Goal: Find contact information: Find contact information

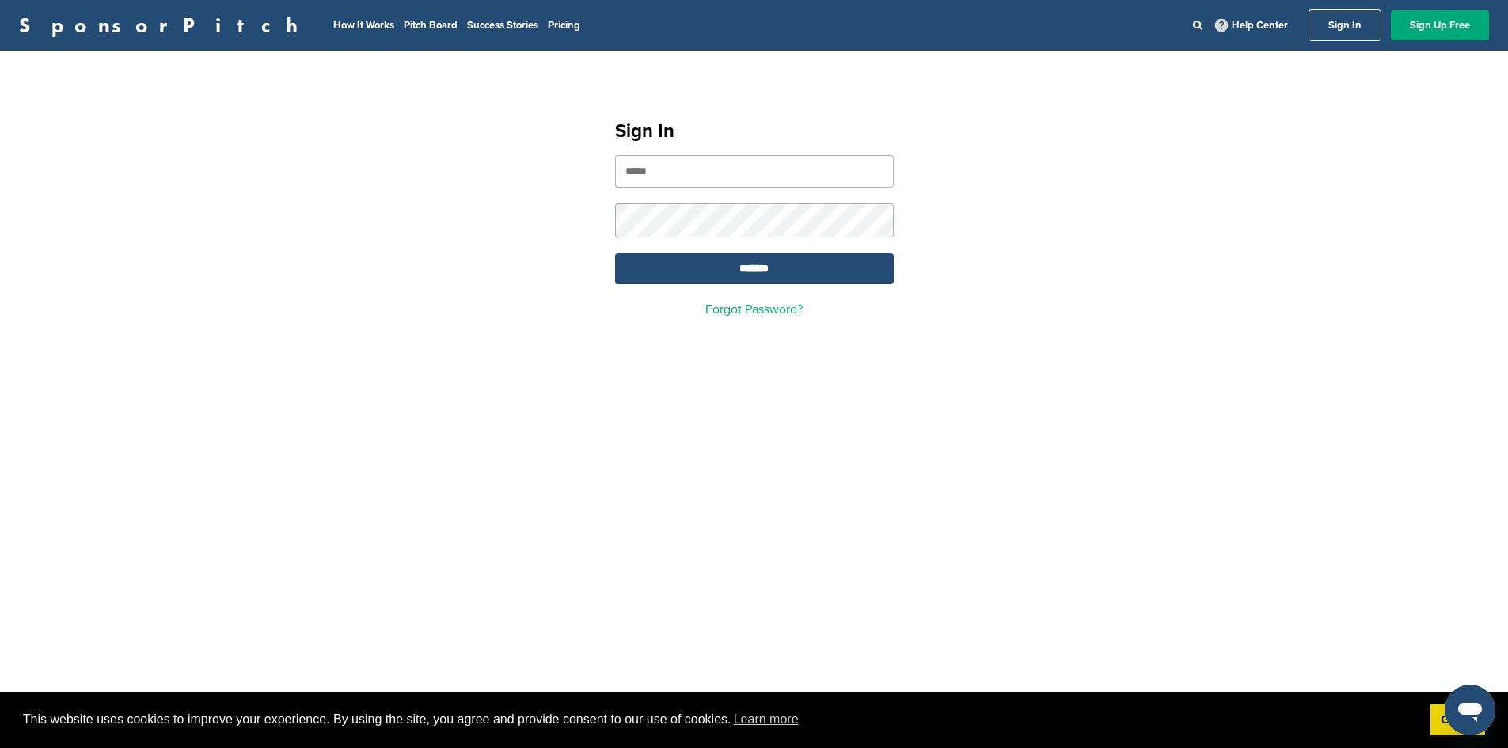
click at [661, 183] on input "email" at bounding box center [754, 171] width 279 height 32
drag, startPoint x: 400, startPoint y: 243, endPoint x: 417, endPoint y: 243, distance: 16.6
click at [401, 243] on div "Sign In ******* Forgot Password?" at bounding box center [754, 212] width 1508 height 284
click at [660, 170] on input "email" at bounding box center [754, 171] width 279 height 32
type input "**********"
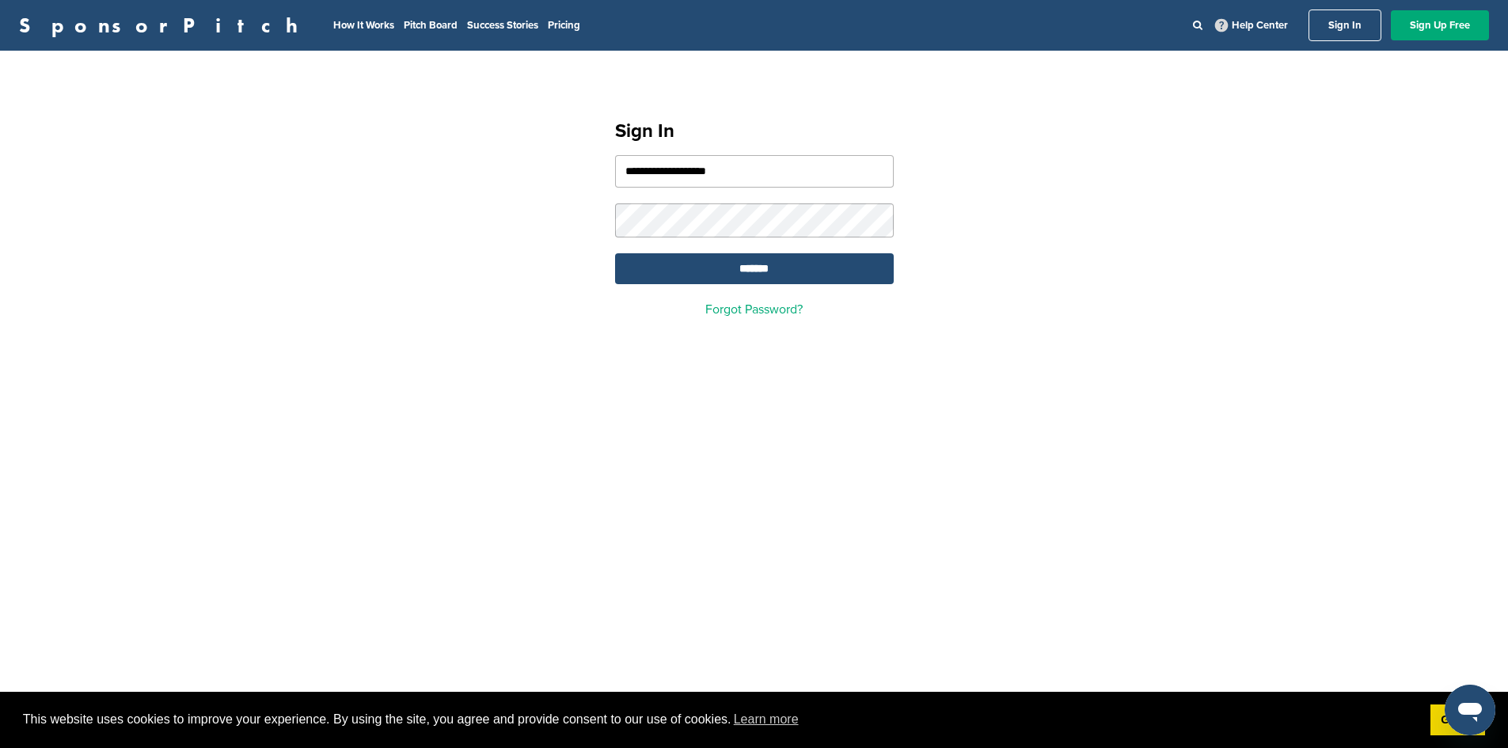
click at [1077, 225] on div "**********" at bounding box center [754, 212] width 1508 height 284
click at [778, 310] on link "Forgot Password?" at bounding box center [754, 310] width 97 height 16
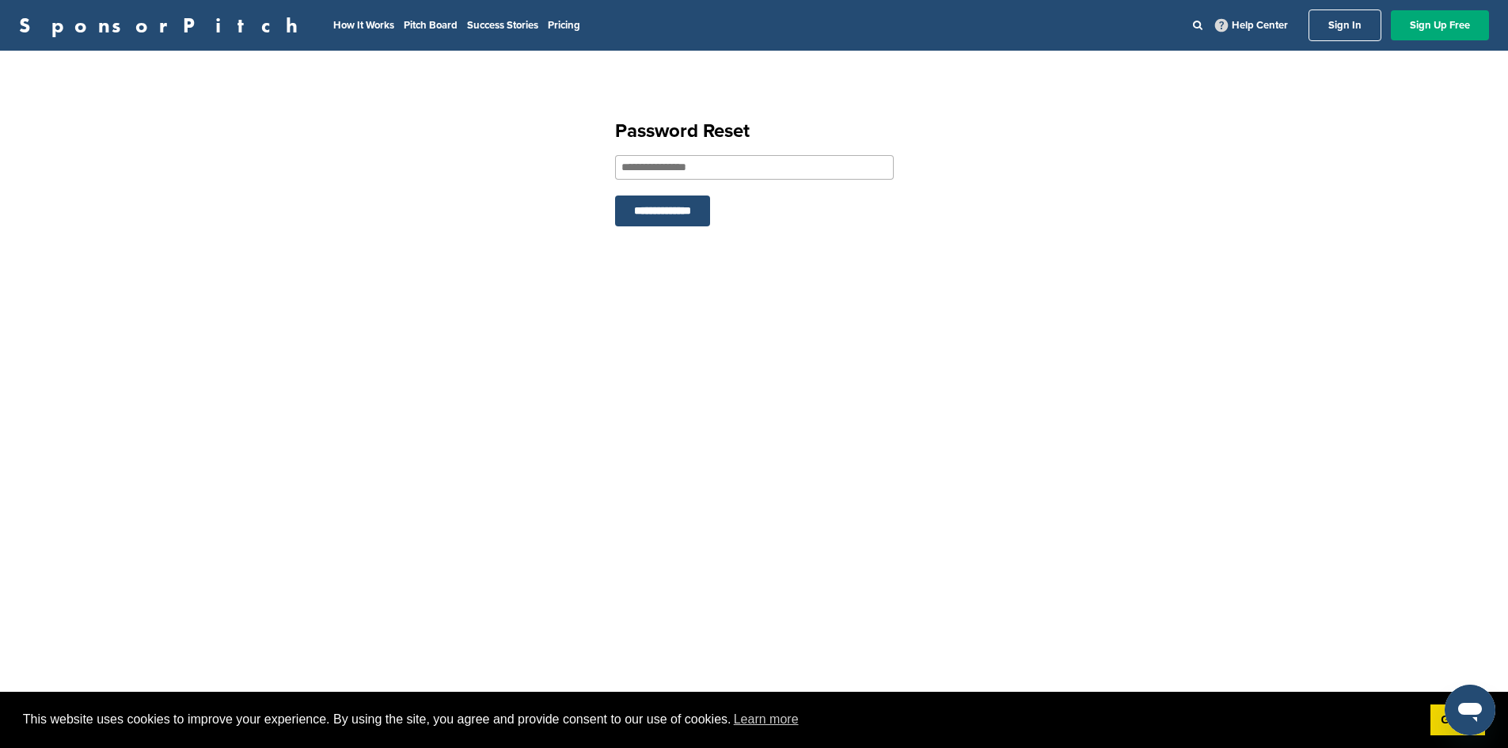
click at [691, 174] on input "email" at bounding box center [754, 167] width 279 height 25
type input "**********"
click at [615, 196] on input "**********" at bounding box center [662, 211] width 95 height 31
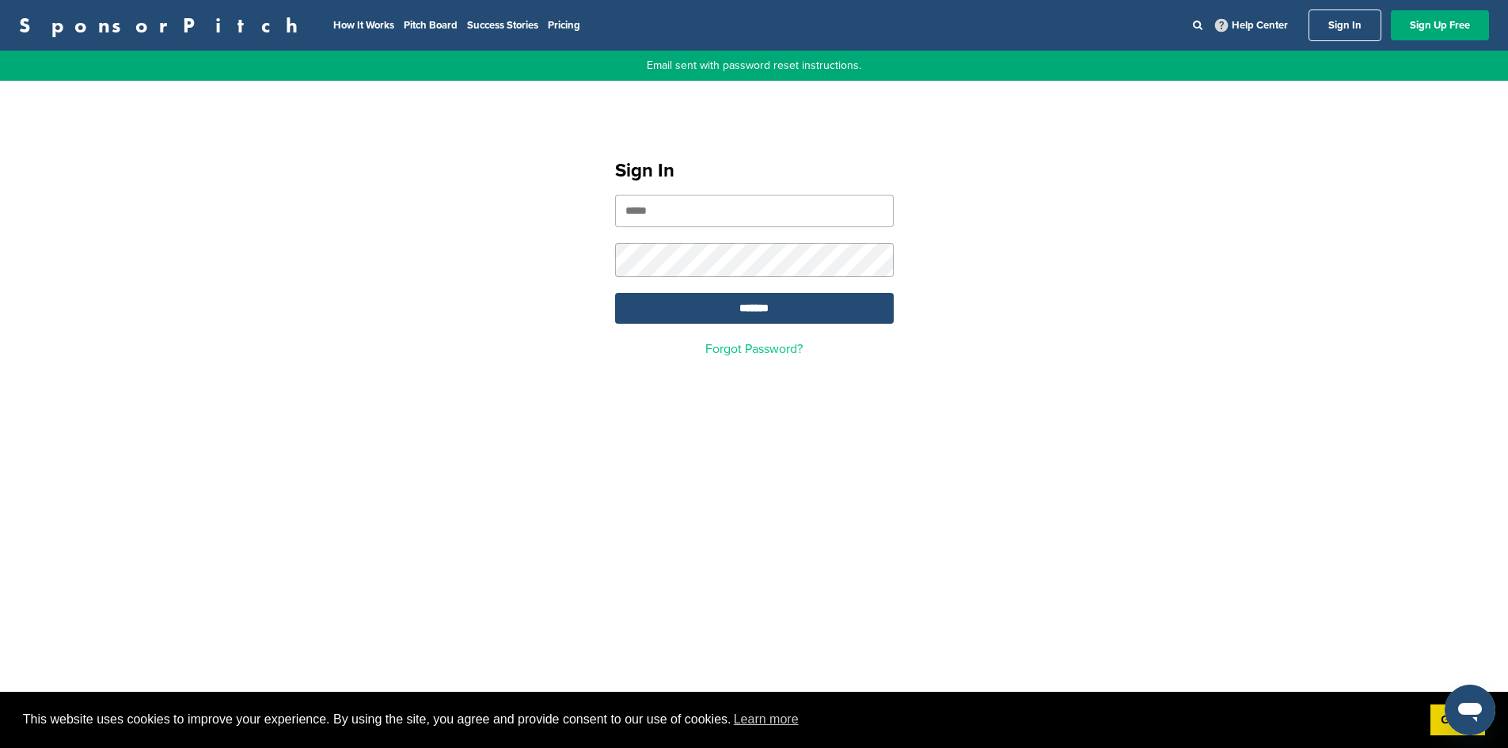
click at [729, 352] on link "Forgot Password?" at bounding box center [754, 349] width 97 height 16
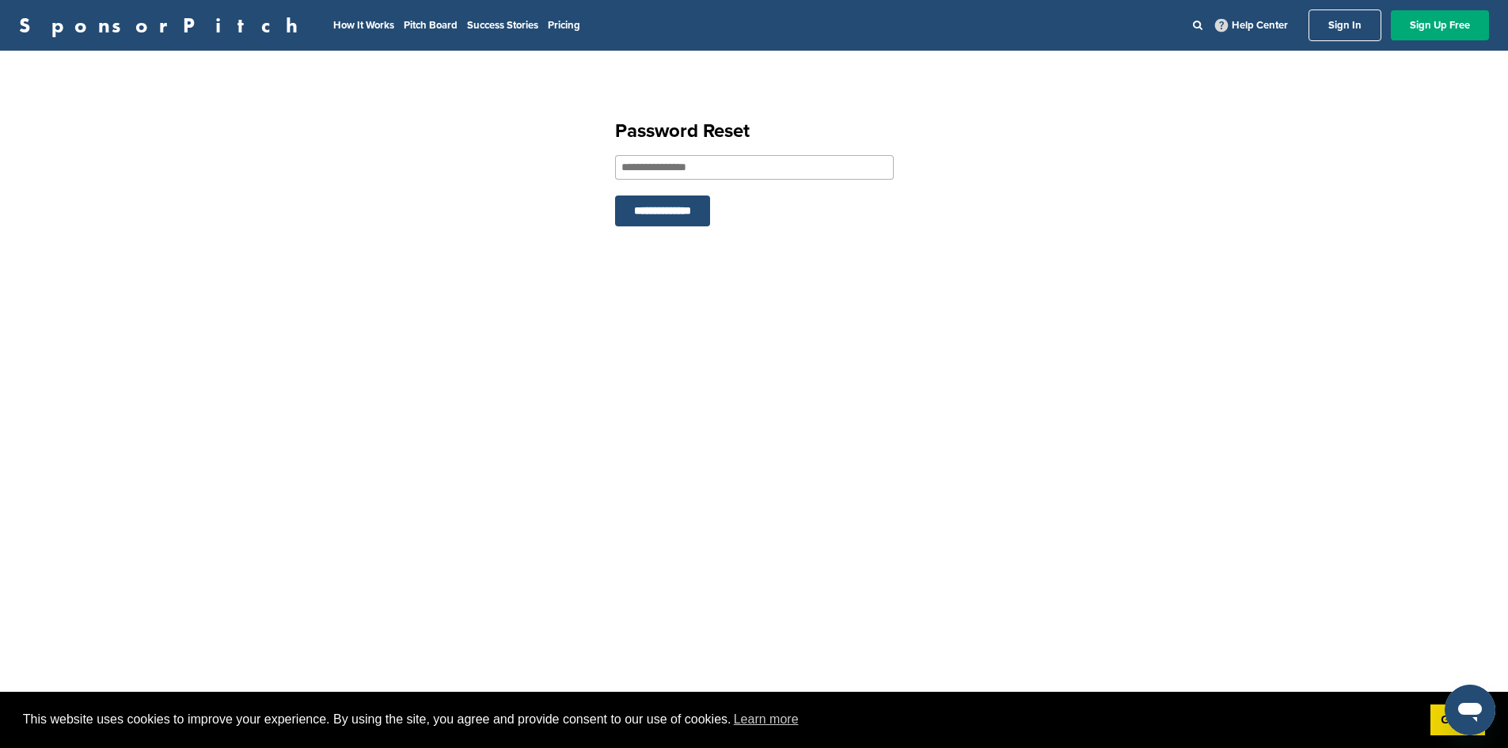
click at [695, 175] on input "email" at bounding box center [754, 167] width 279 height 25
type input "**********"
click at [684, 211] on input "**********" at bounding box center [662, 211] width 95 height 31
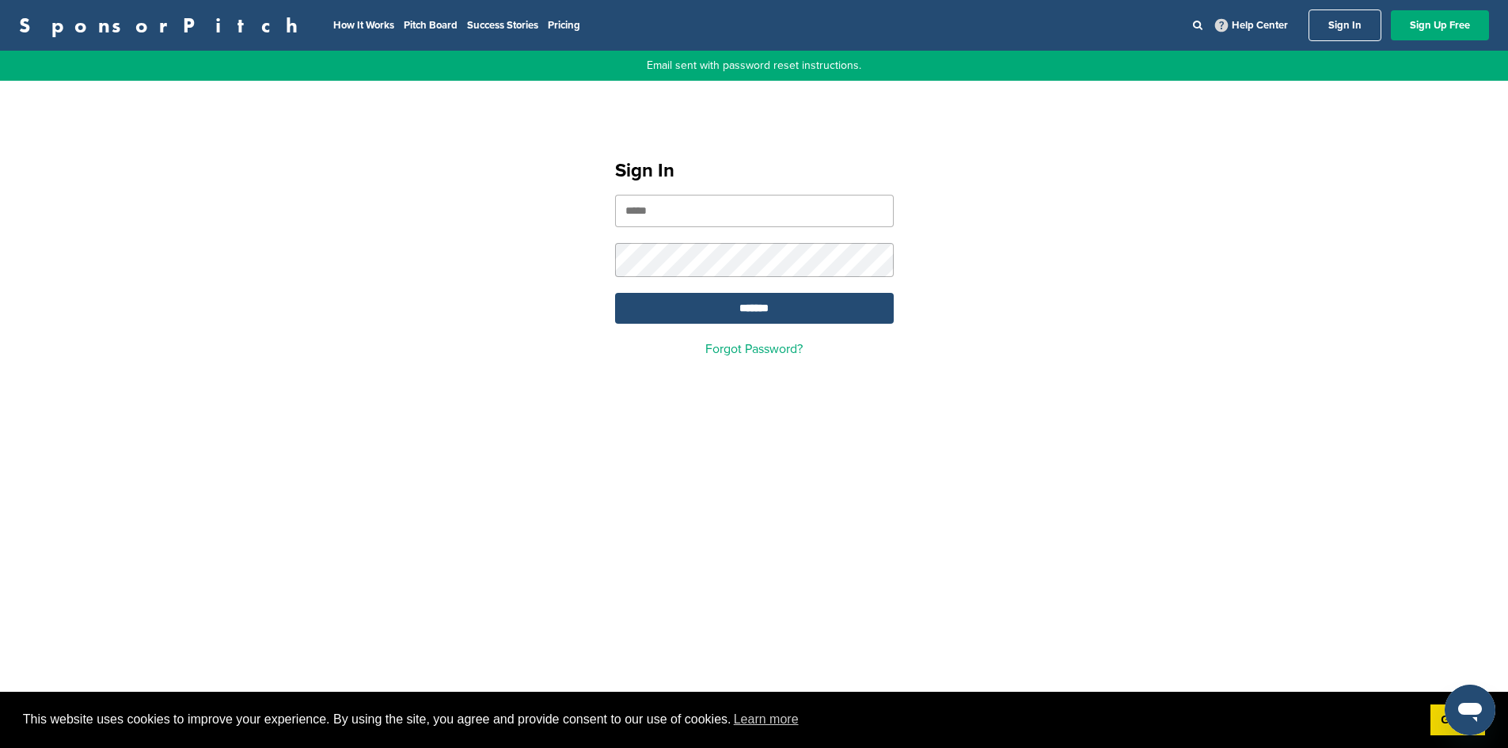
click at [786, 215] on input "email" at bounding box center [754, 211] width 279 height 32
click at [1119, 236] on div "Sign In ******* Forgot Password?" at bounding box center [754, 251] width 1508 height 284
click at [637, 211] on input "email" at bounding box center [754, 211] width 279 height 32
click at [1299, 223] on div "Sign In ******* Forgot Password?" at bounding box center [754, 251] width 1508 height 284
click at [765, 206] on input "email" at bounding box center [754, 211] width 279 height 32
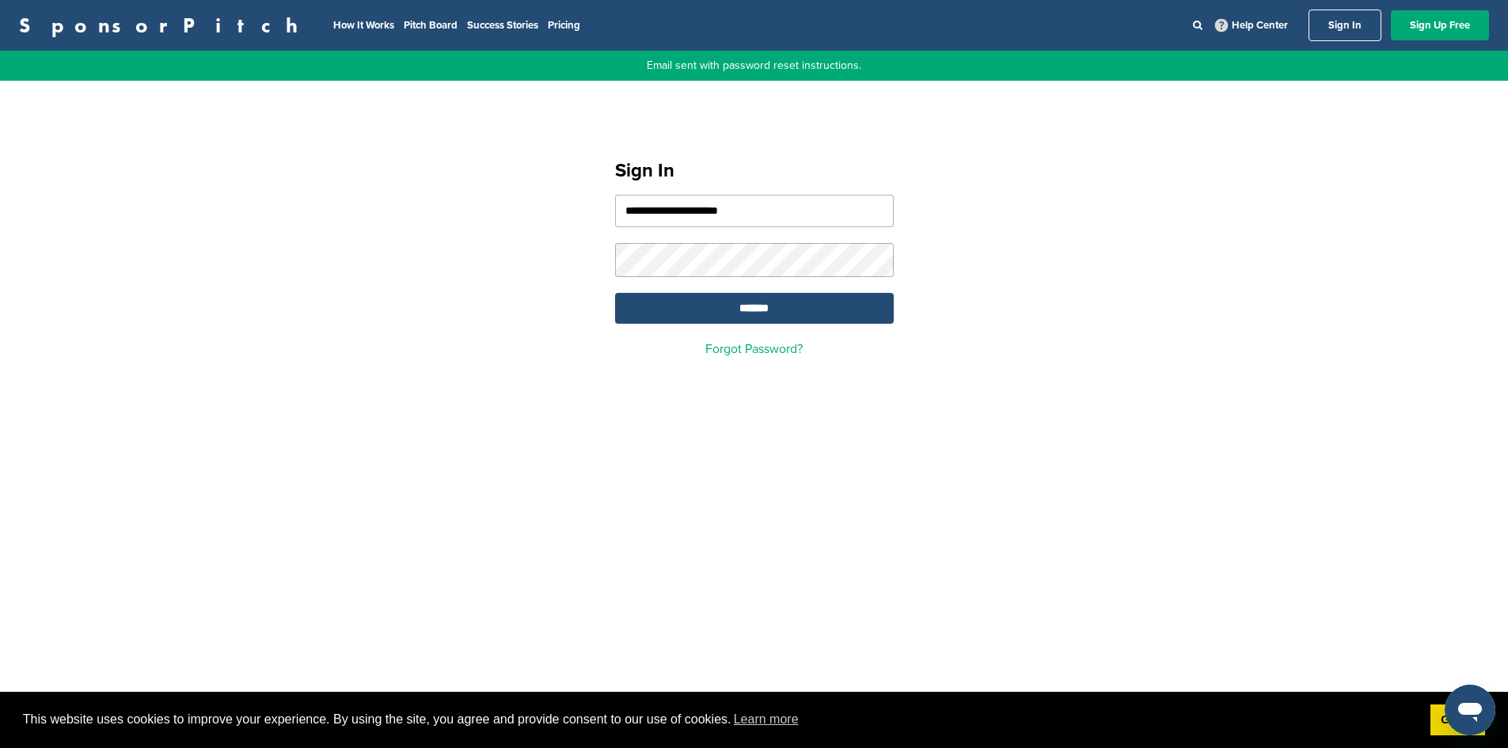
type input "**********"
click at [639, 311] on input "*******" at bounding box center [754, 308] width 279 height 31
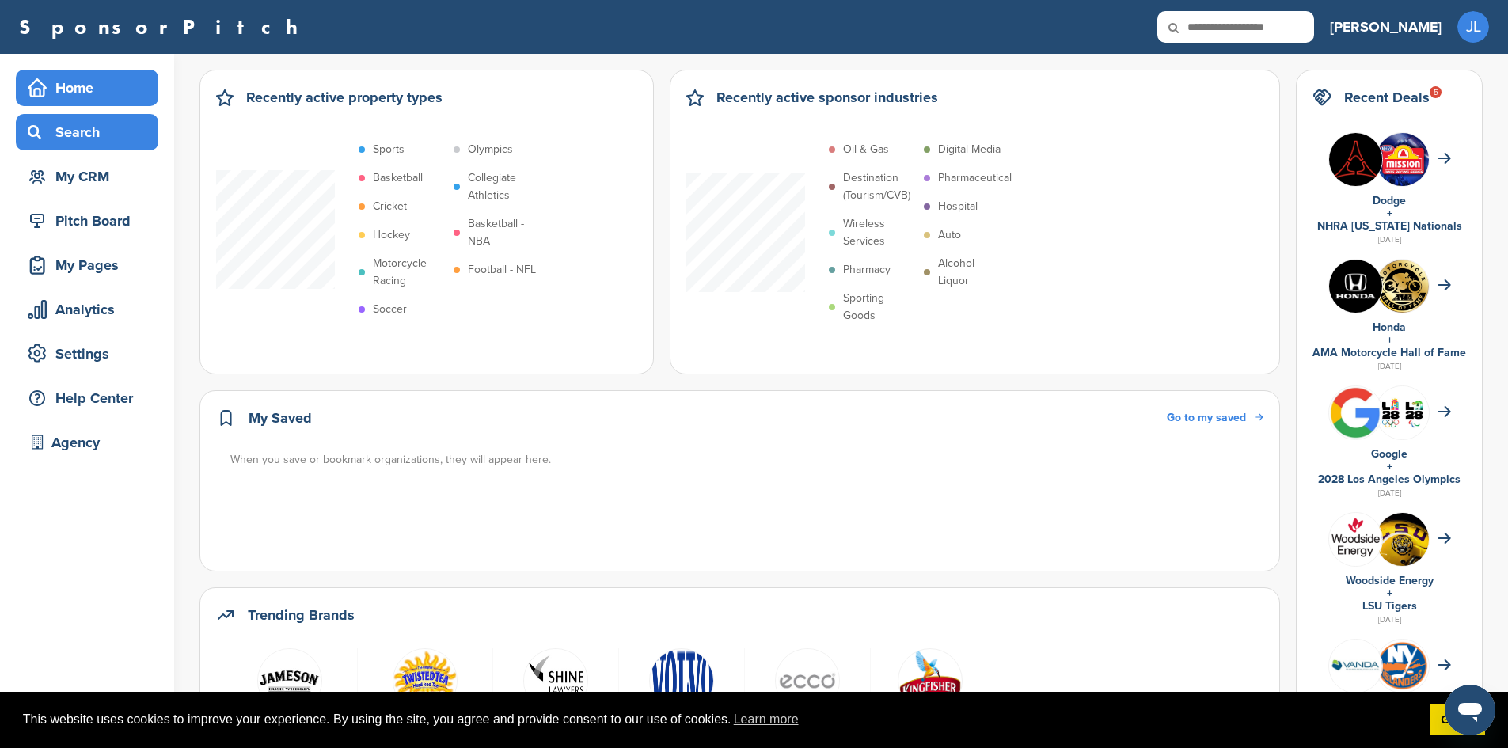
click at [87, 124] on div "Search" at bounding box center [91, 132] width 135 height 29
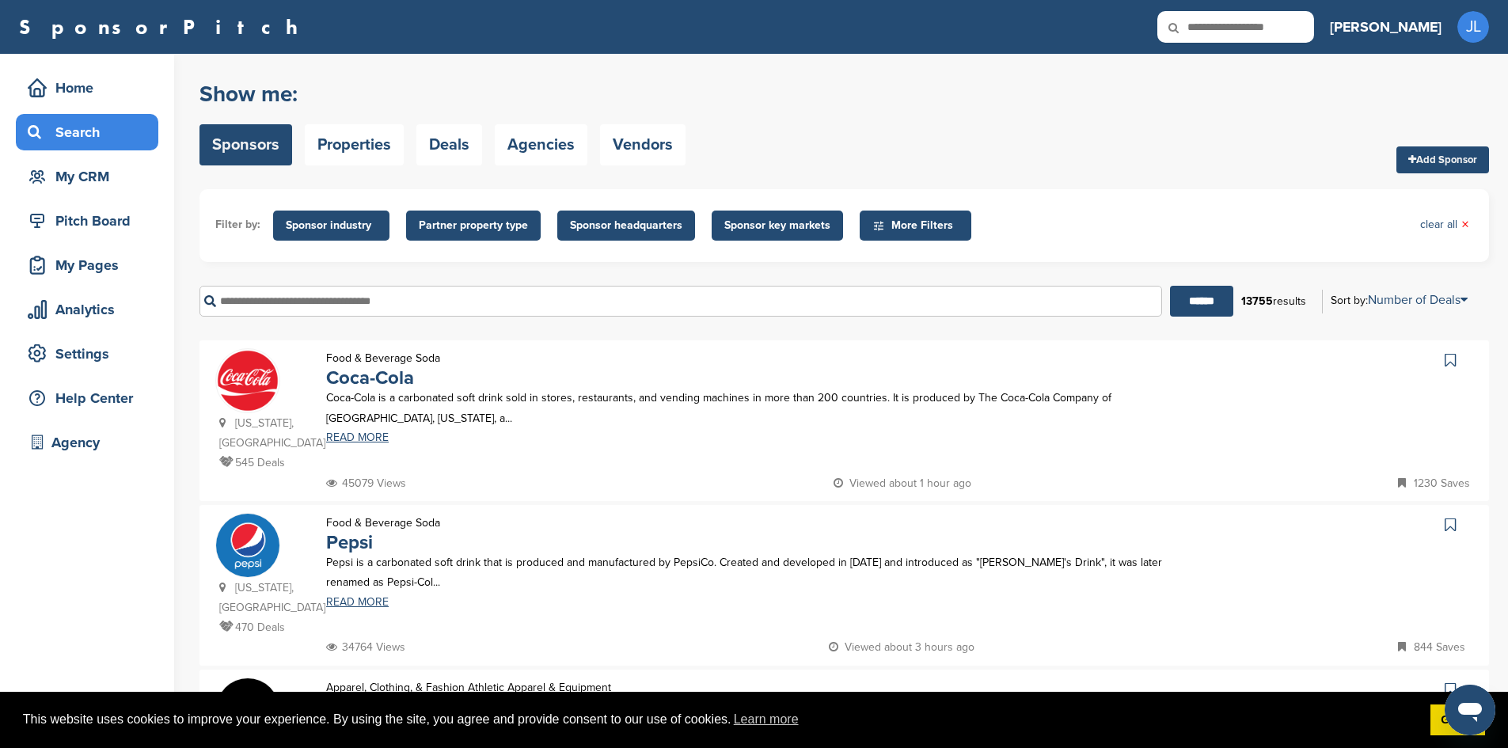
click at [527, 306] on input "text" at bounding box center [681, 301] width 963 height 31
paste input "**********"
type input "**********"
click at [1215, 308] on input "******" at bounding box center [1201, 301] width 63 height 31
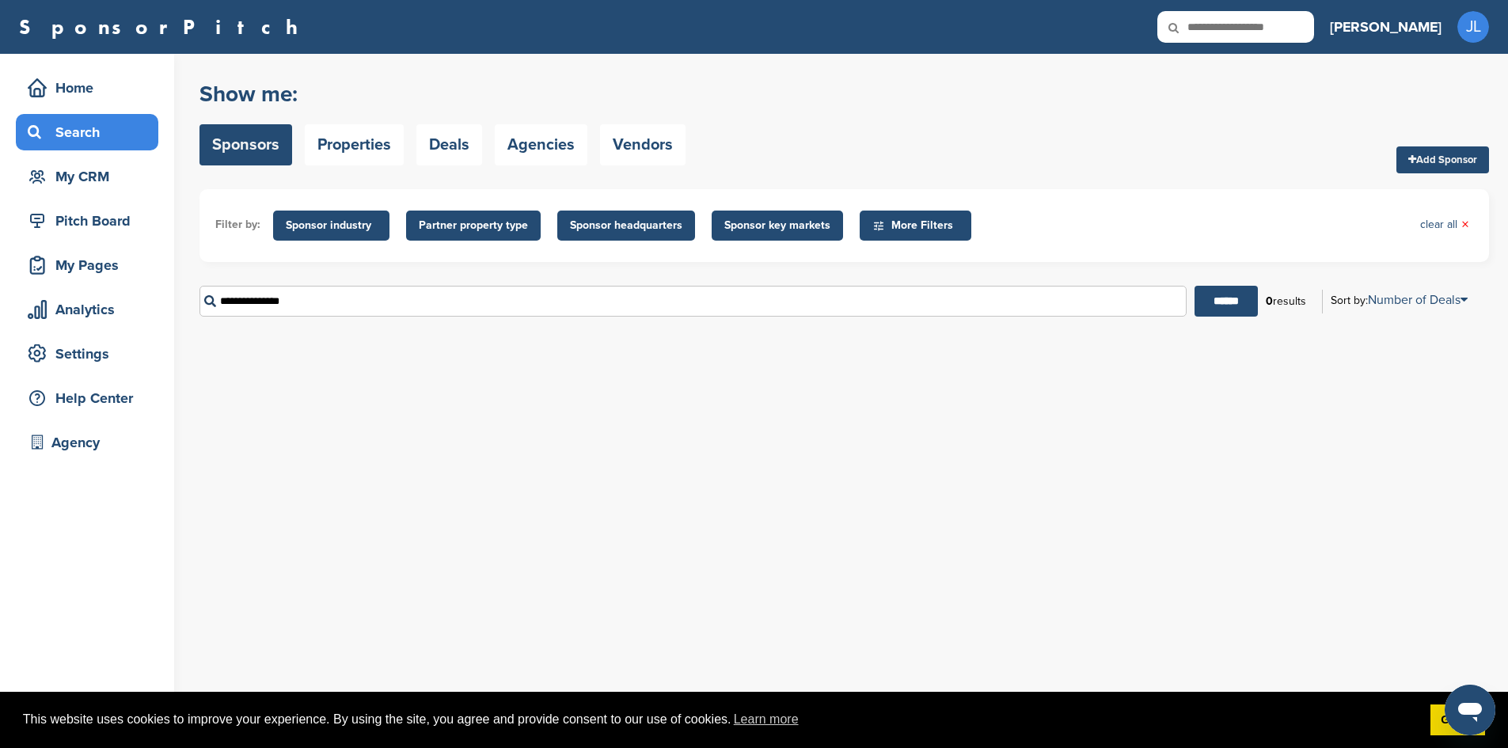
drag, startPoint x: 71, startPoint y: 445, endPoint x: 184, endPoint y: 477, distance: 117.0
click at [71, 444] on div "Agency" at bounding box center [91, 442] width 135 height 29
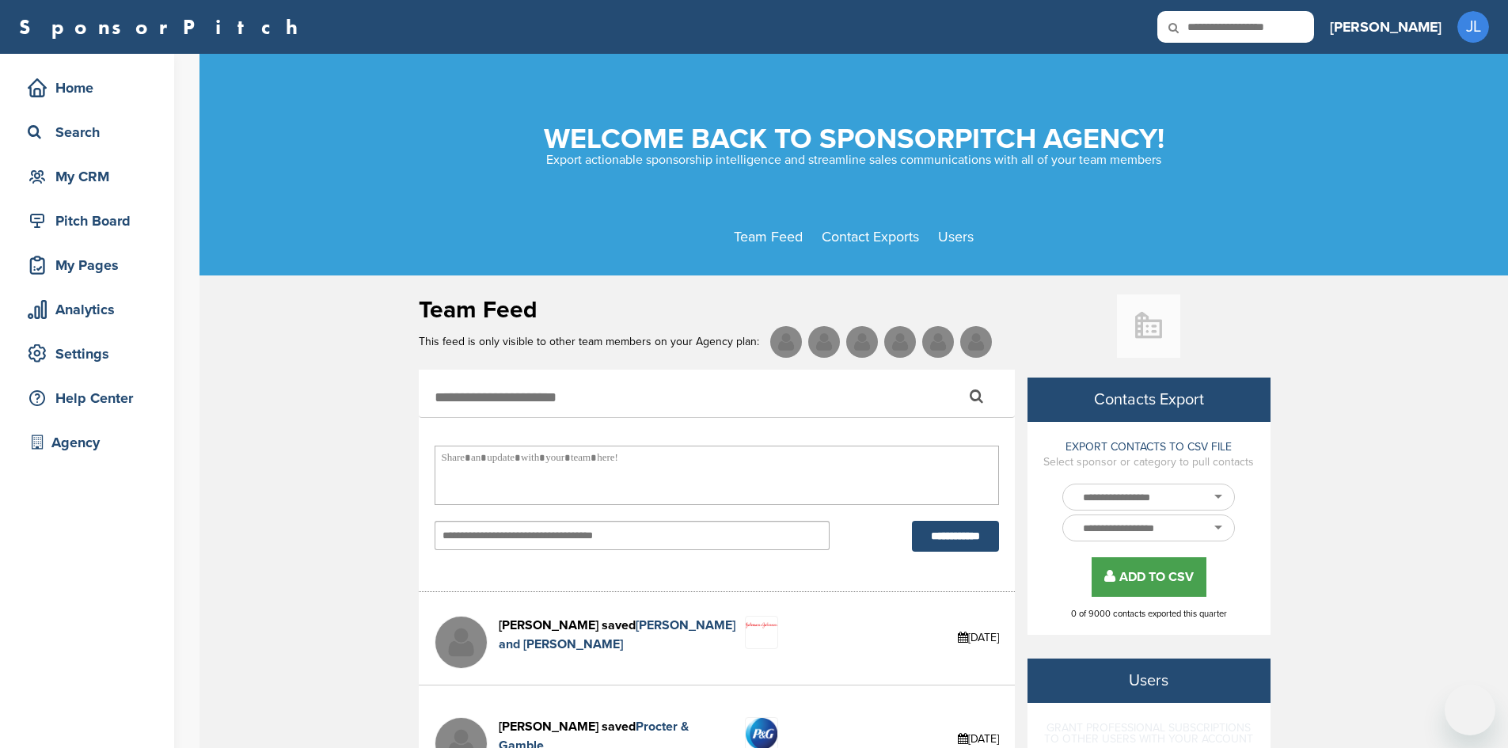
select select
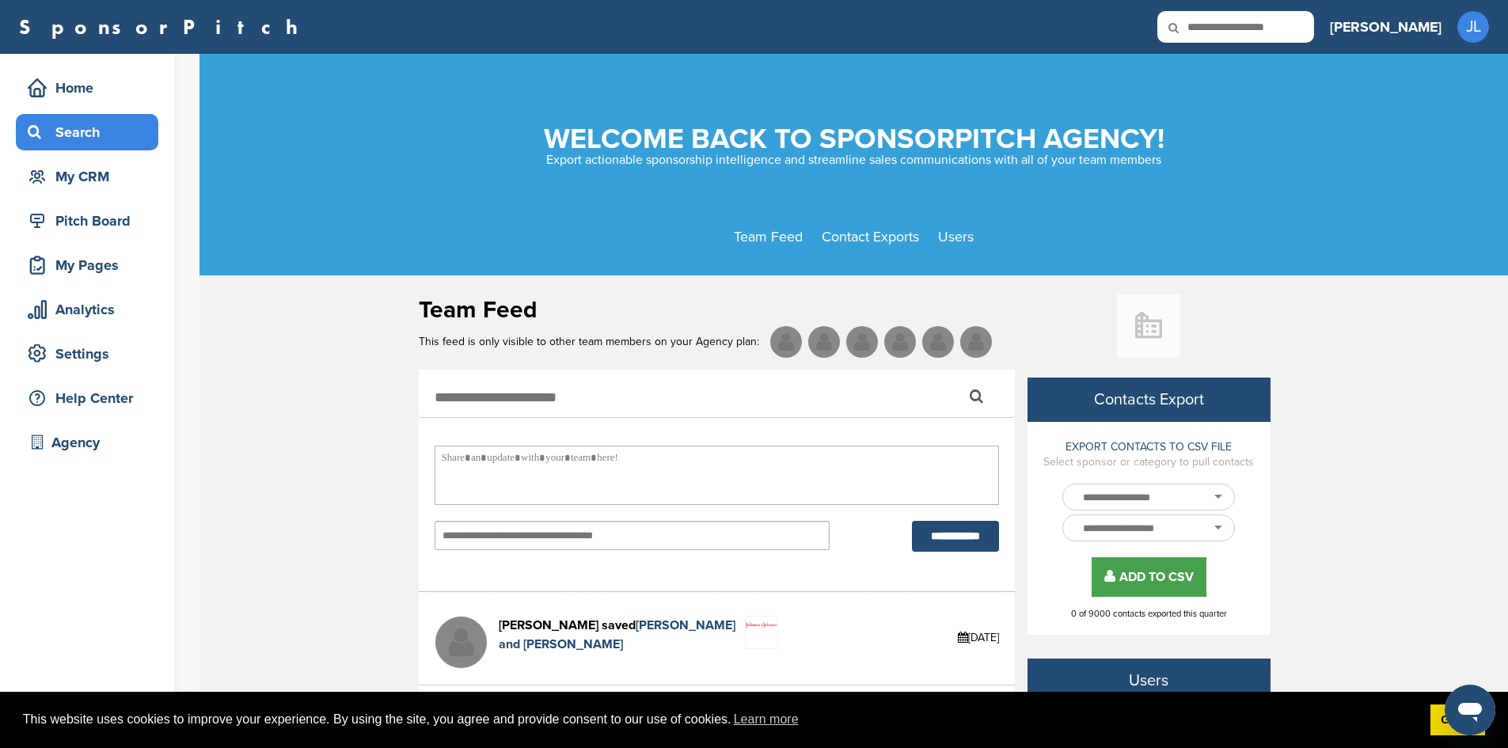
click at [89, 128] on div "Search" at bounding box center [91, 132] width 135 height 29
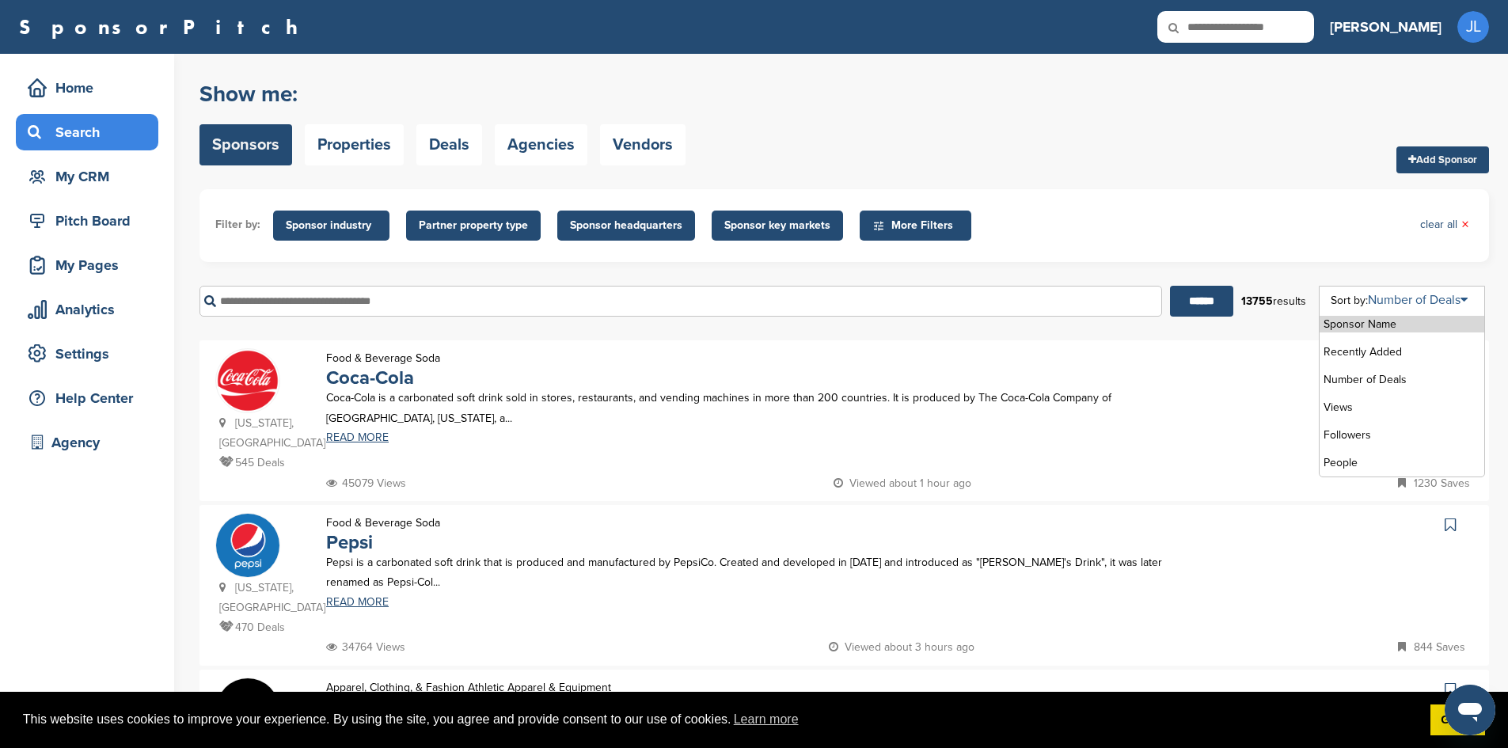
click at [1411, 298] on link "Number of Deals" at bounding box center [1418, 300] width 100 height 16
drag, startPoint x: 1370, startPoint y: 461, endPoint x: 1341, endPoint y: 453, distance: 29.6
click at [1370, 461] on li "People" at bounding box center [1402, 463] width 165 height 17
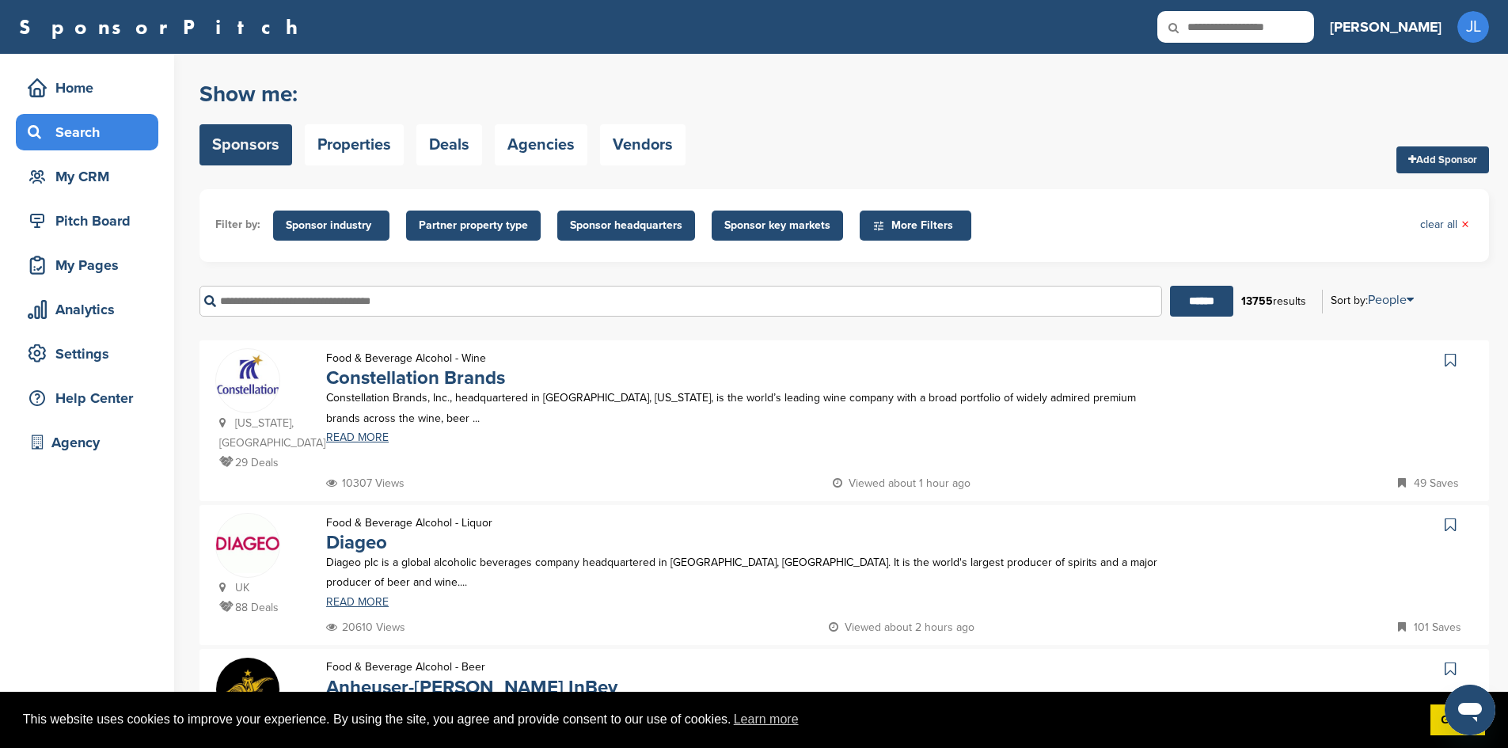
click at [334, 304] on input "text" at bounding box center [681, 301] width 963 height 31
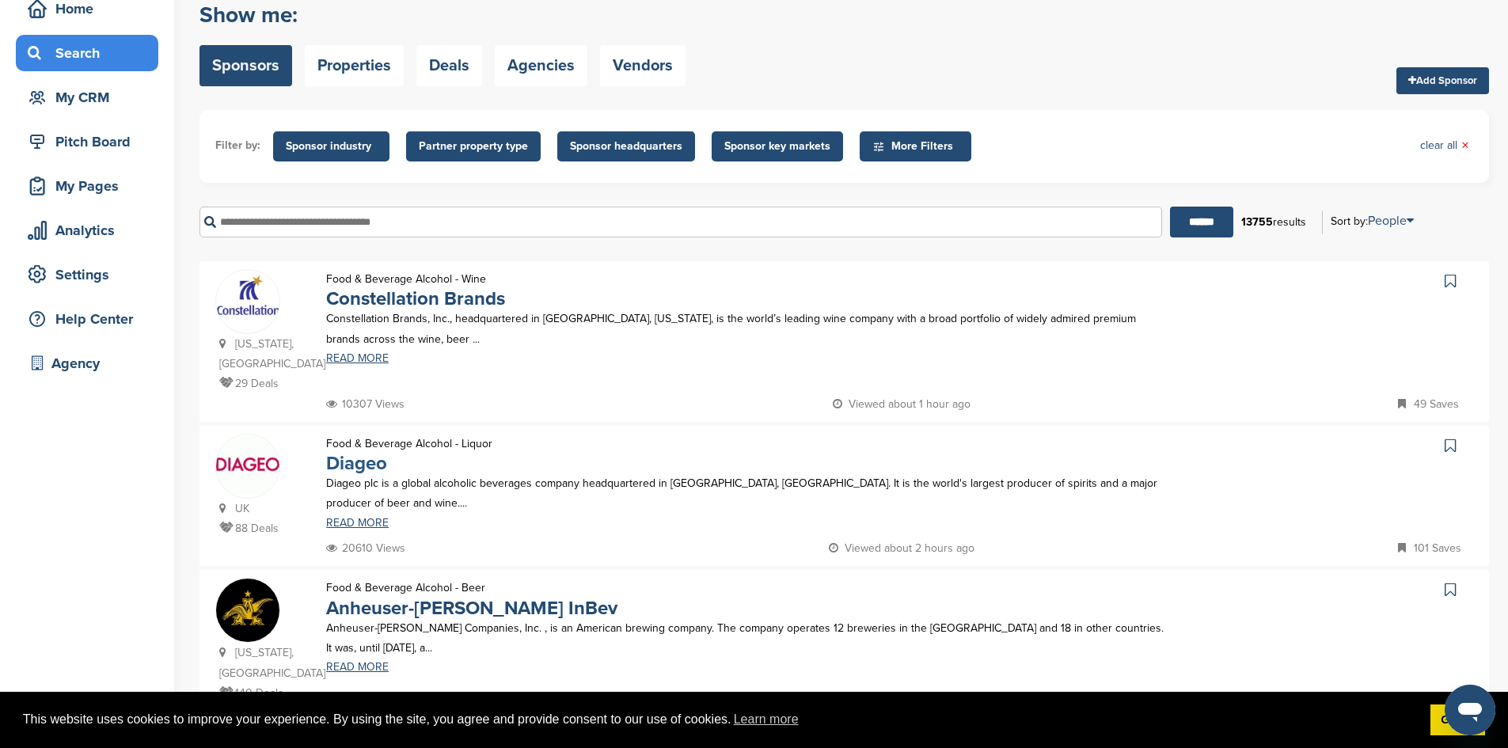
click at [360, 467] on link "Diageo" at bounding box center [356, 463] width 61 height 23
click at [82, 364] on div "Agency" at bounding box center [91, 363] width 135 height 29
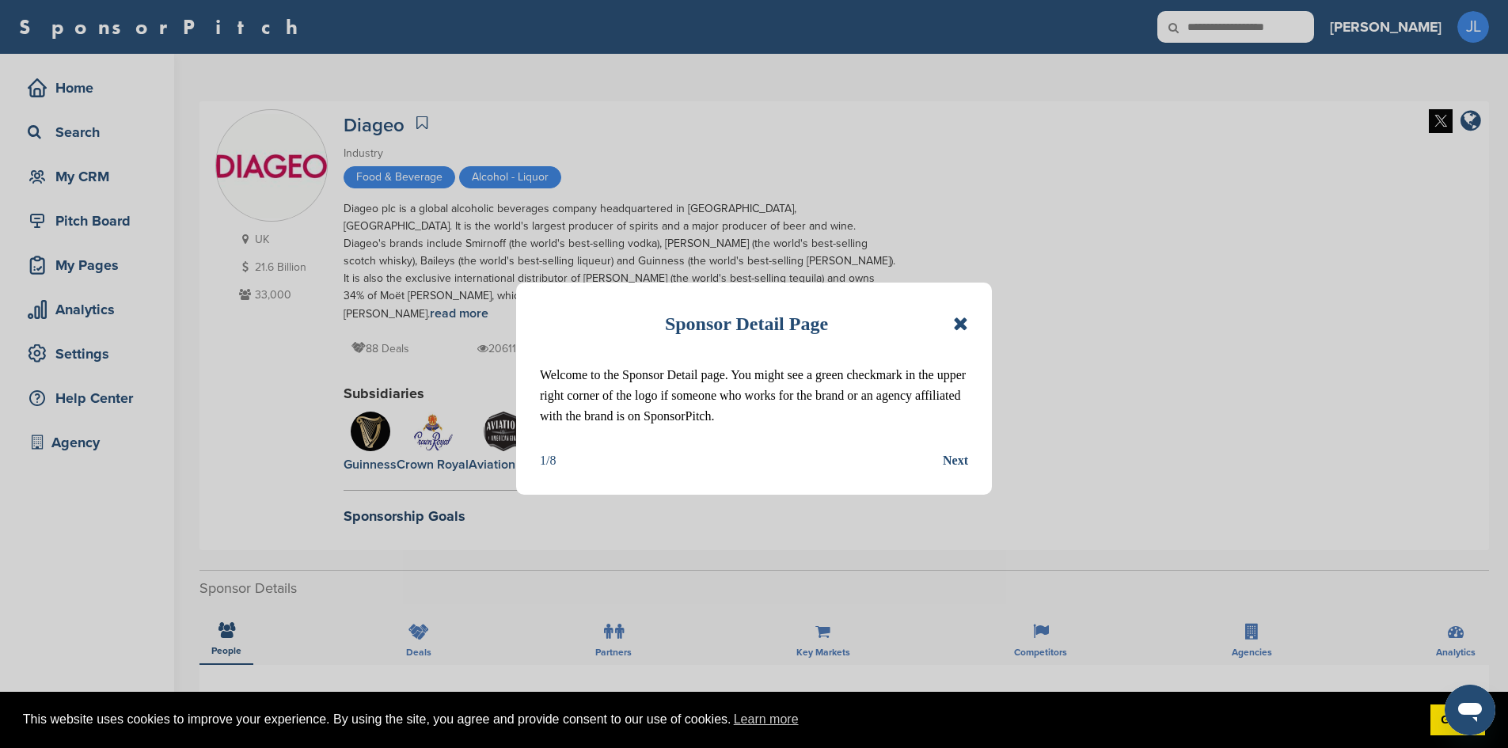
click at [963, 324] on icon at bounding box center [960, 323] width 15 height 19
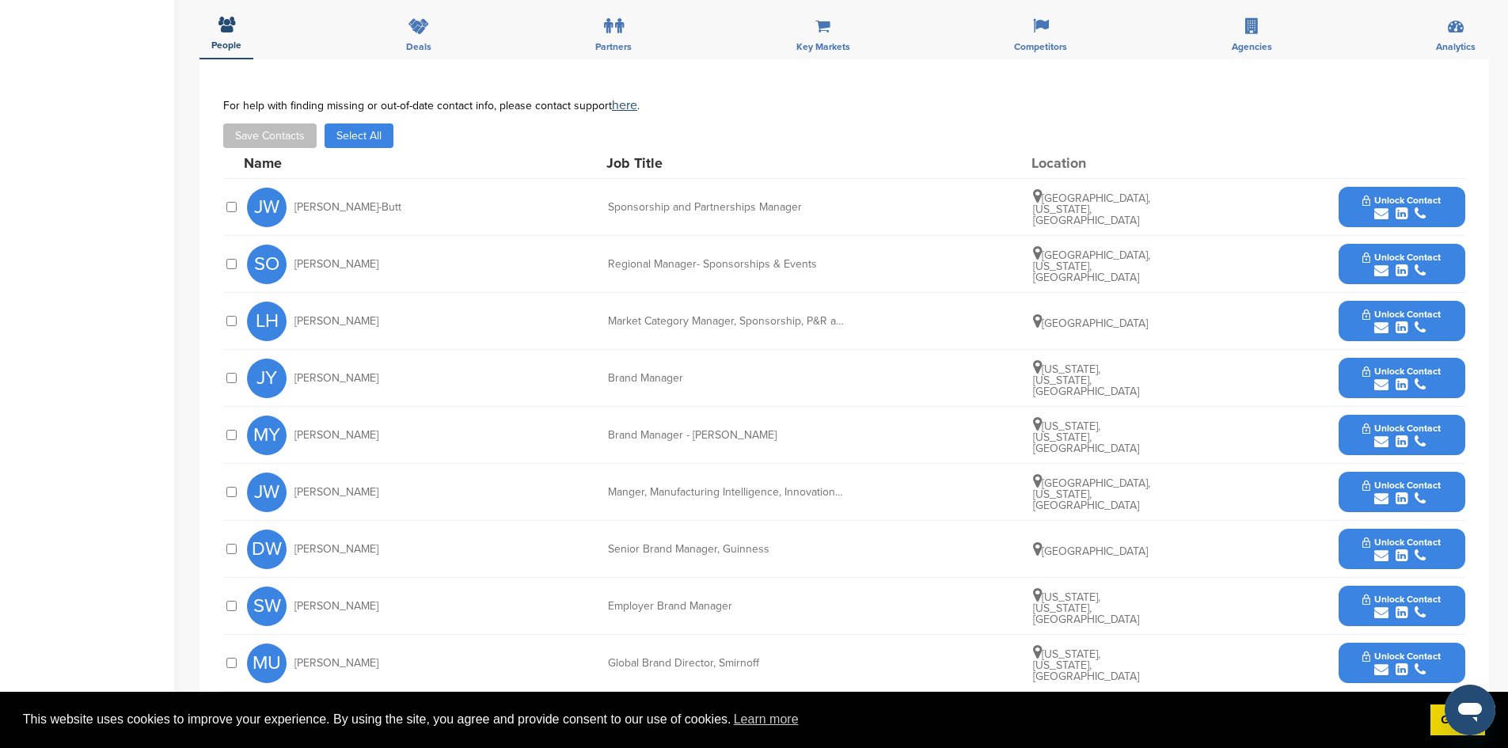
scroll to position [633, 0]
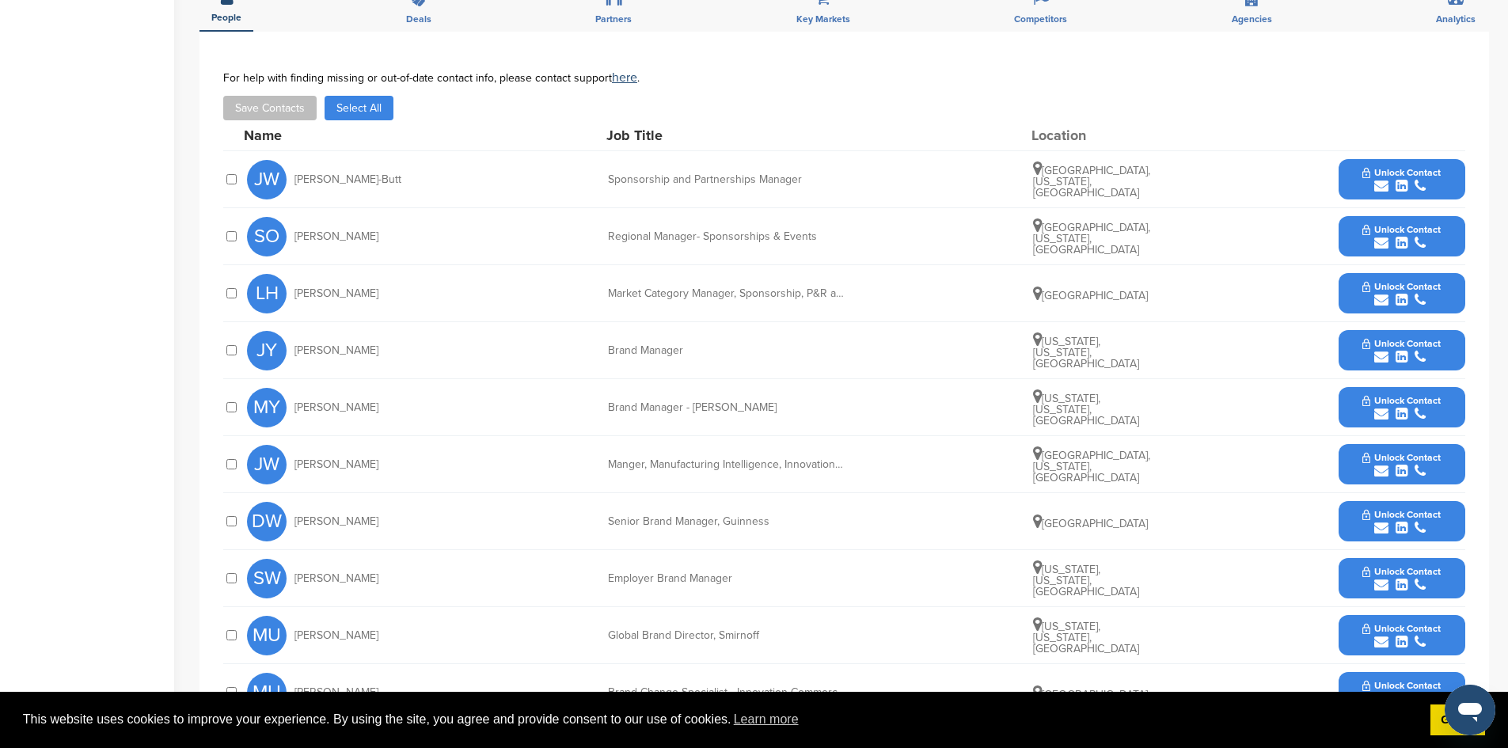
click at [352, 96] on button "Select All" at bounding box center [359, 108] width 69 height 25
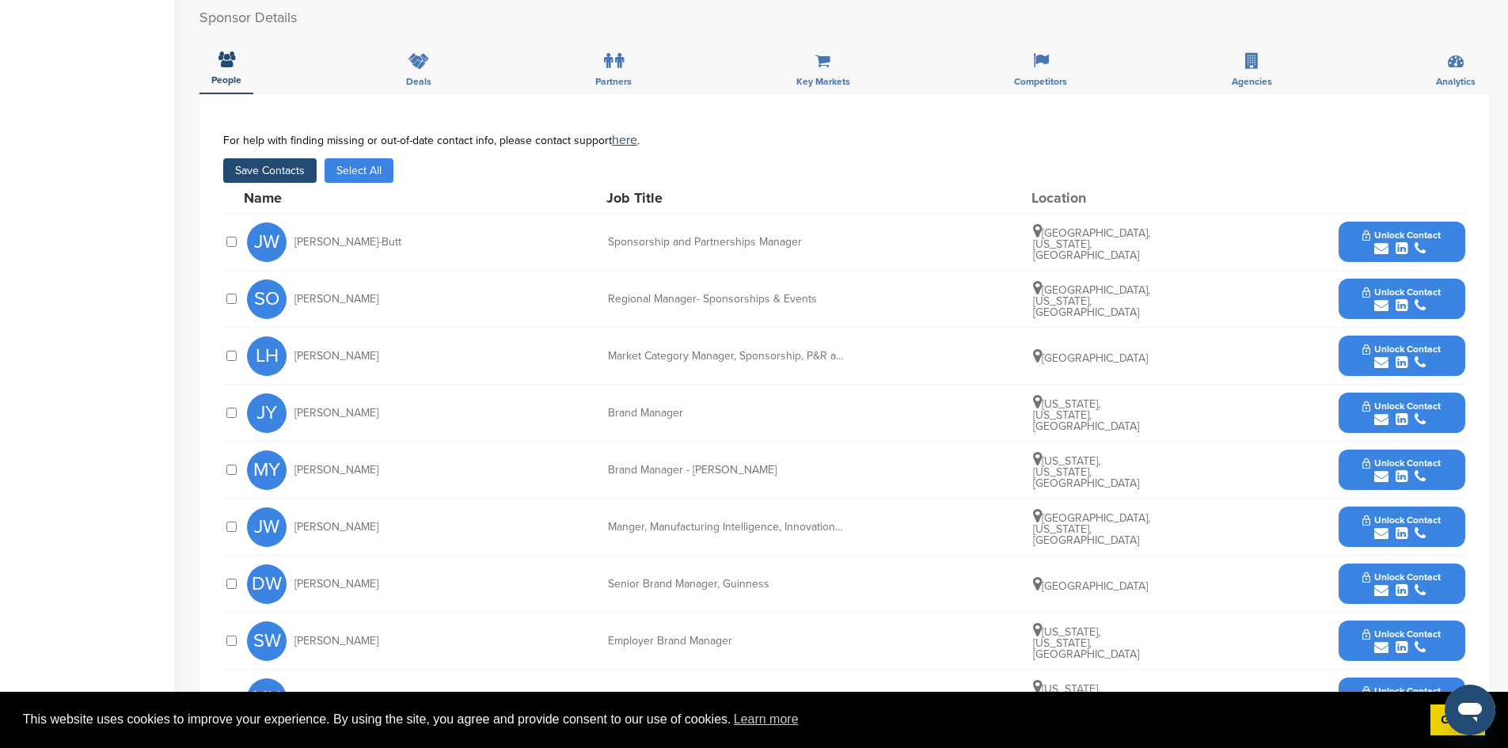
scroll to position [475, 0]
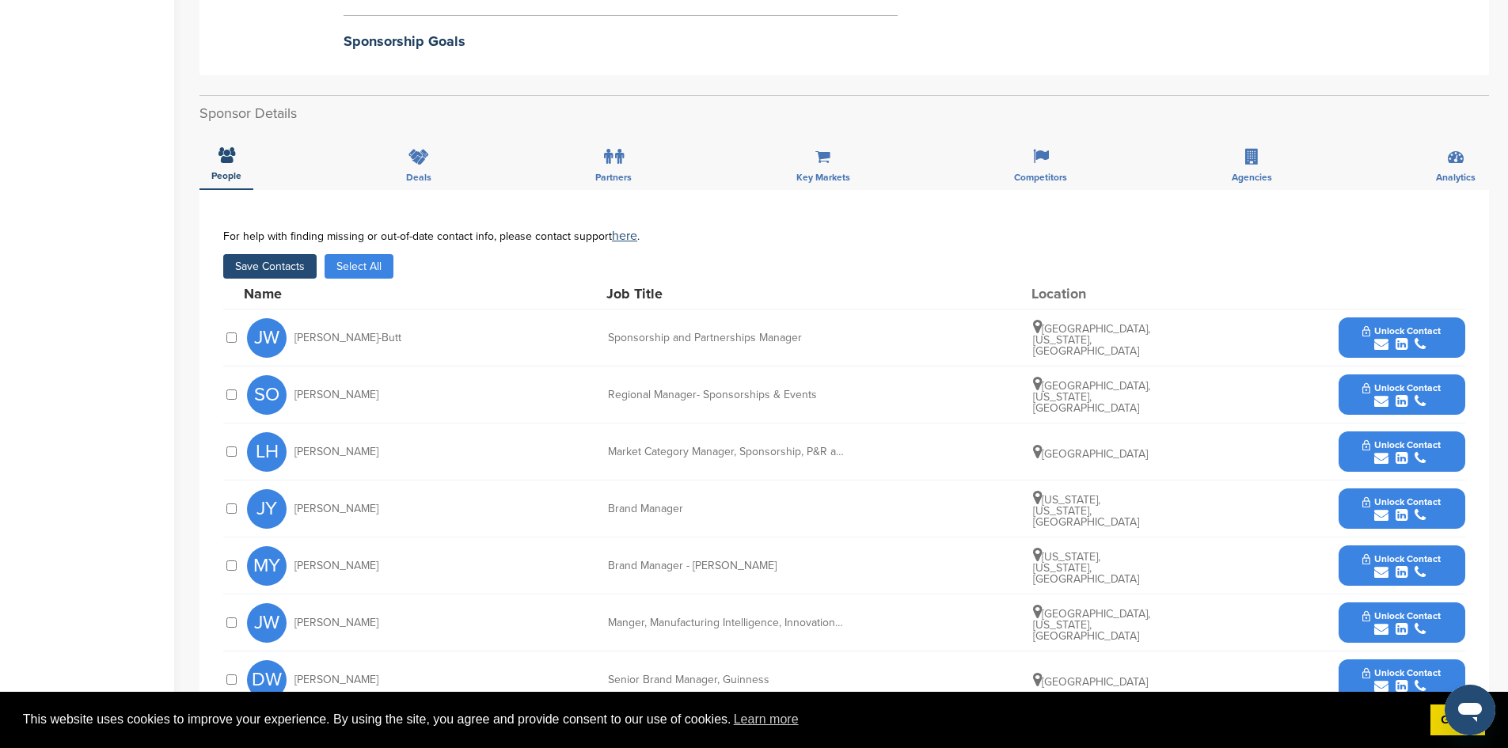
click at [249, 254] on button "Save Contacts" at bounding box center [269, 266] width 93 height 25
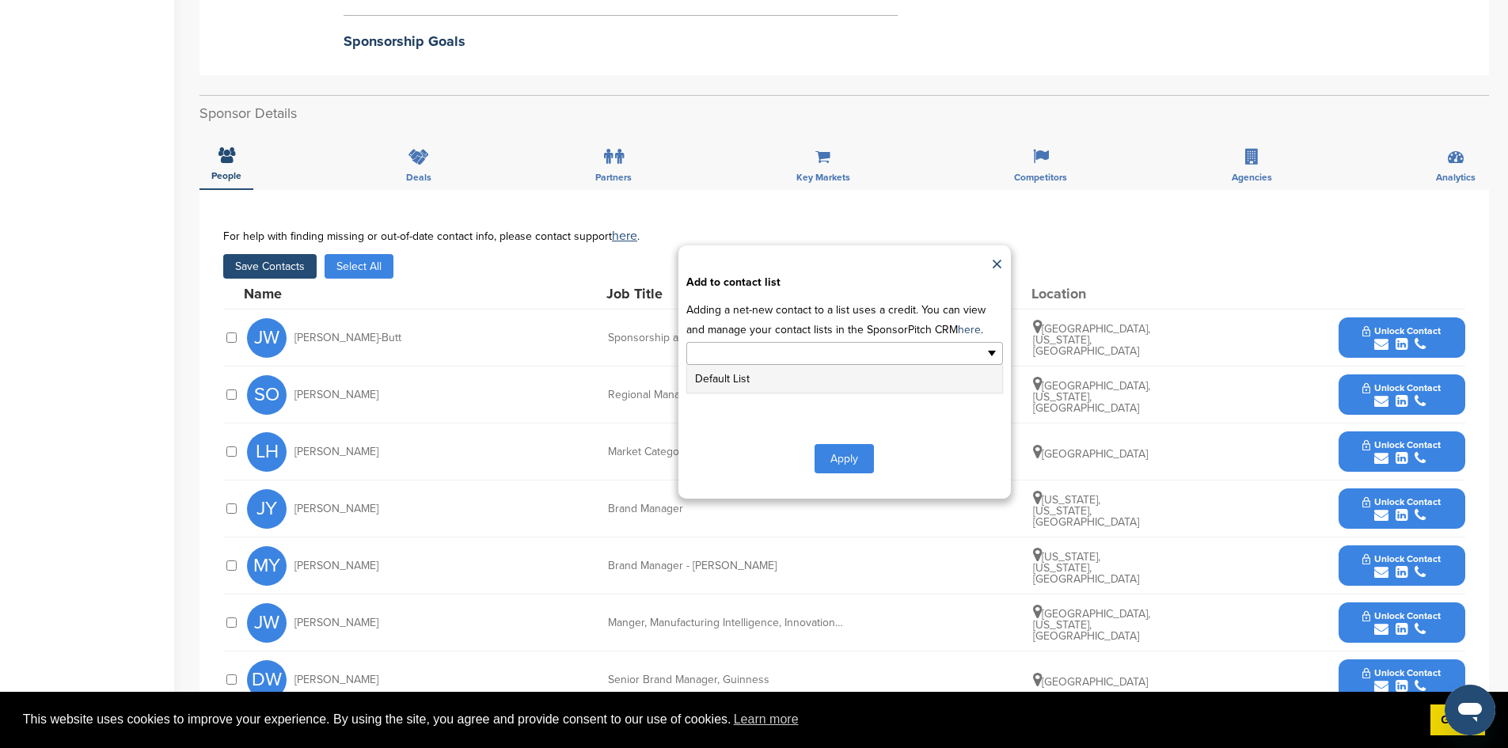
click at [900, 342] on ul at bounding box center [845, 353] width 317 height 23
click at [721, 444] on div "Apply" at bounding box center [845, 458] width 317 height 29
type input "**********"
click at [730, 344] on input "text" at bounding box center [776, 353] width 166 height 18
click at [859, 449] on button "Apply" at bounding box center [844, 458] width 59 height 29
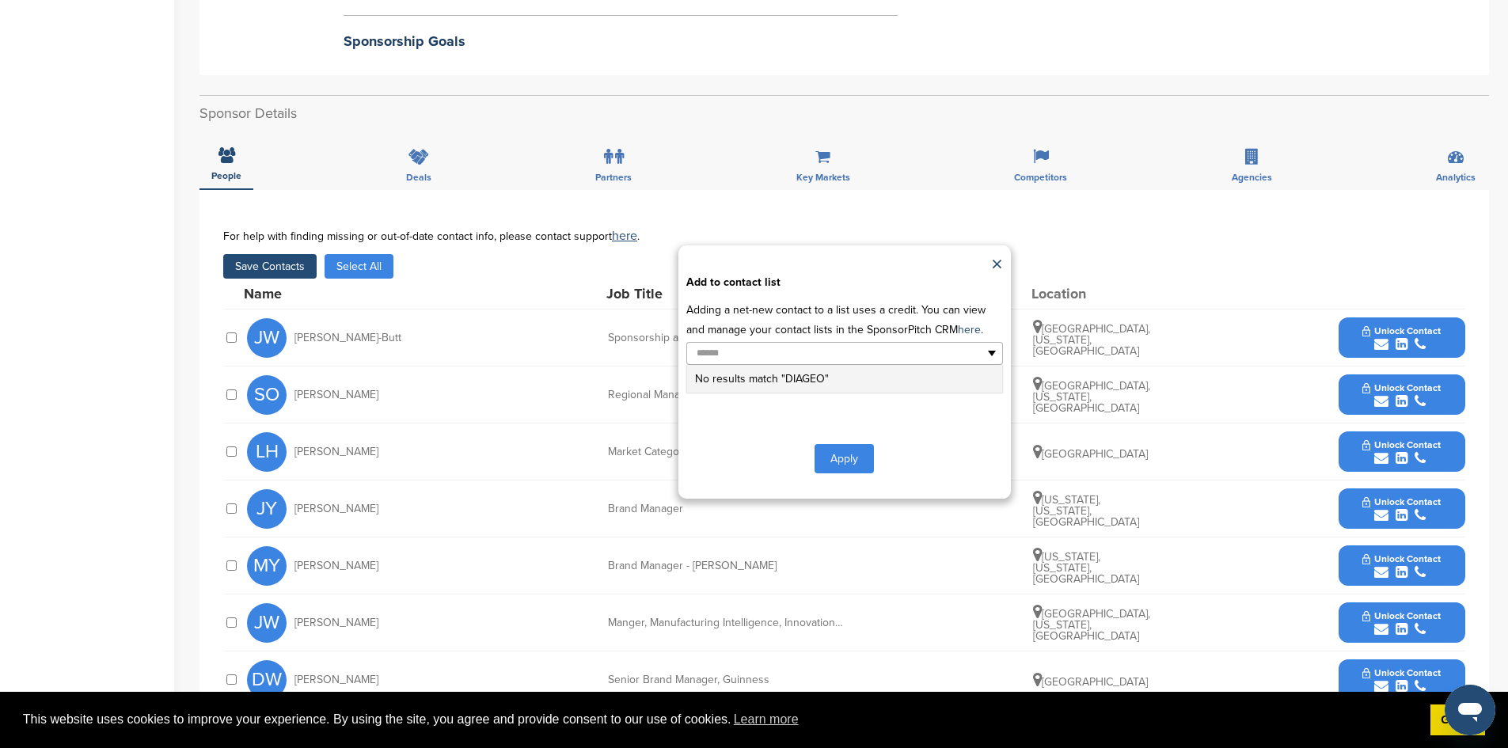
type input "**********"
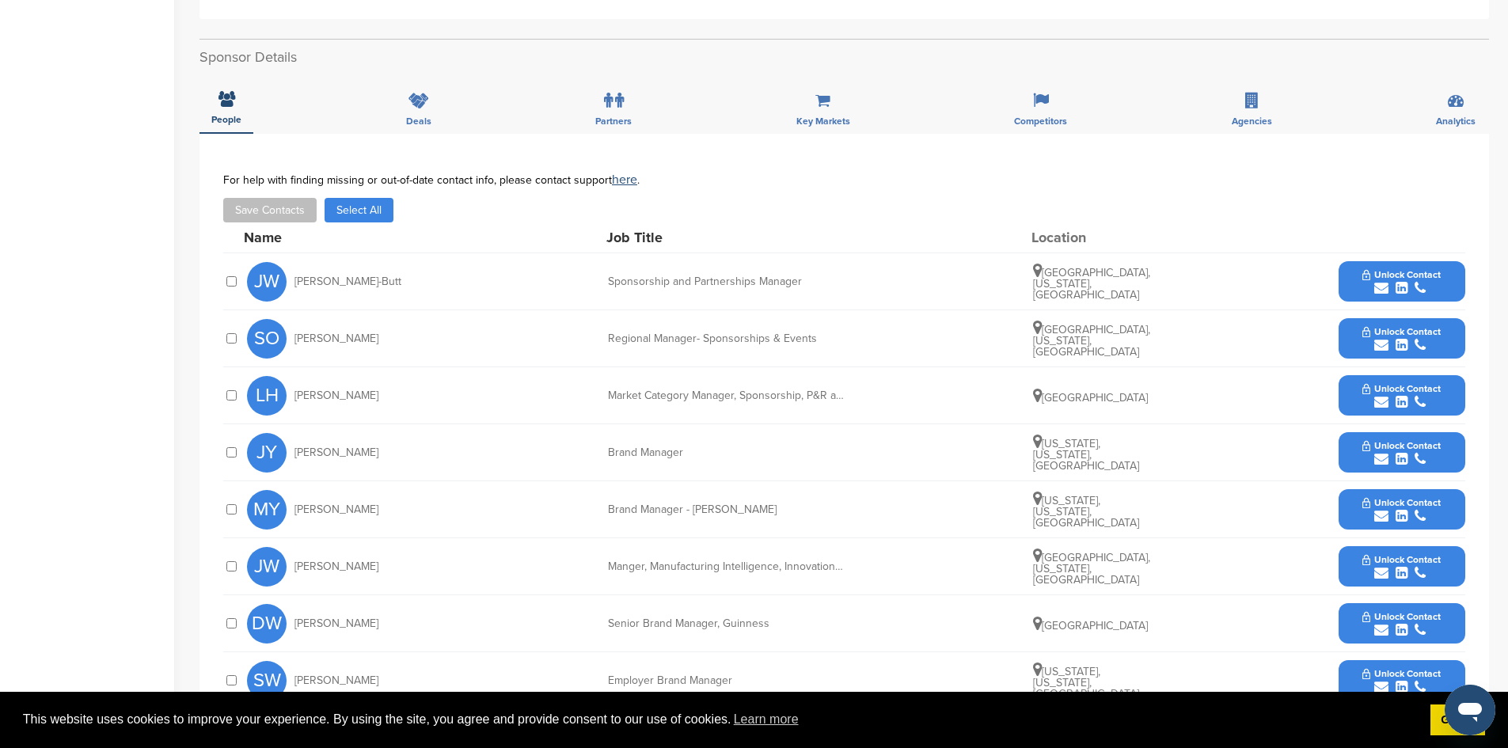
scroll to position [633, 0]
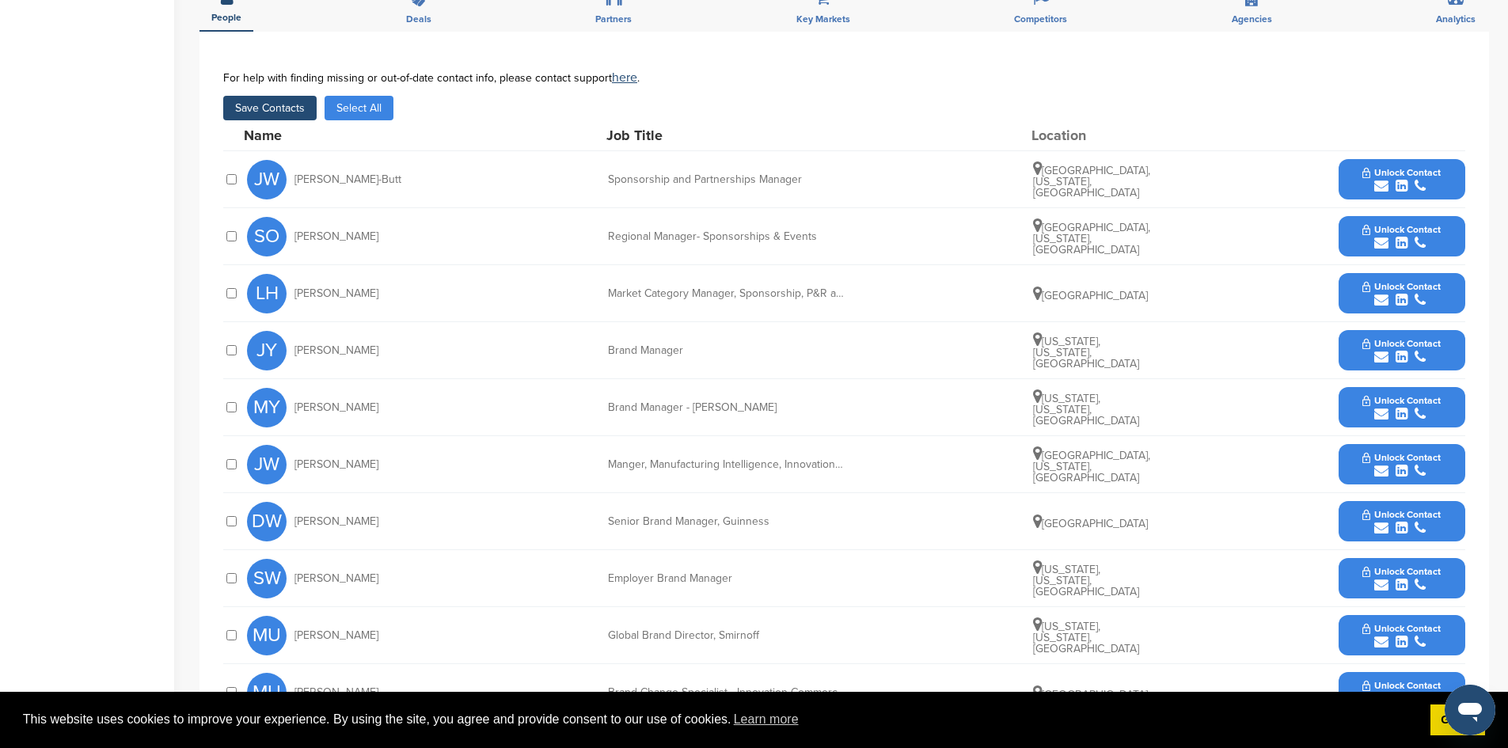
click at [1380, 179] on icon "submit" at bounding box center [1382, 186] width 14 height 14
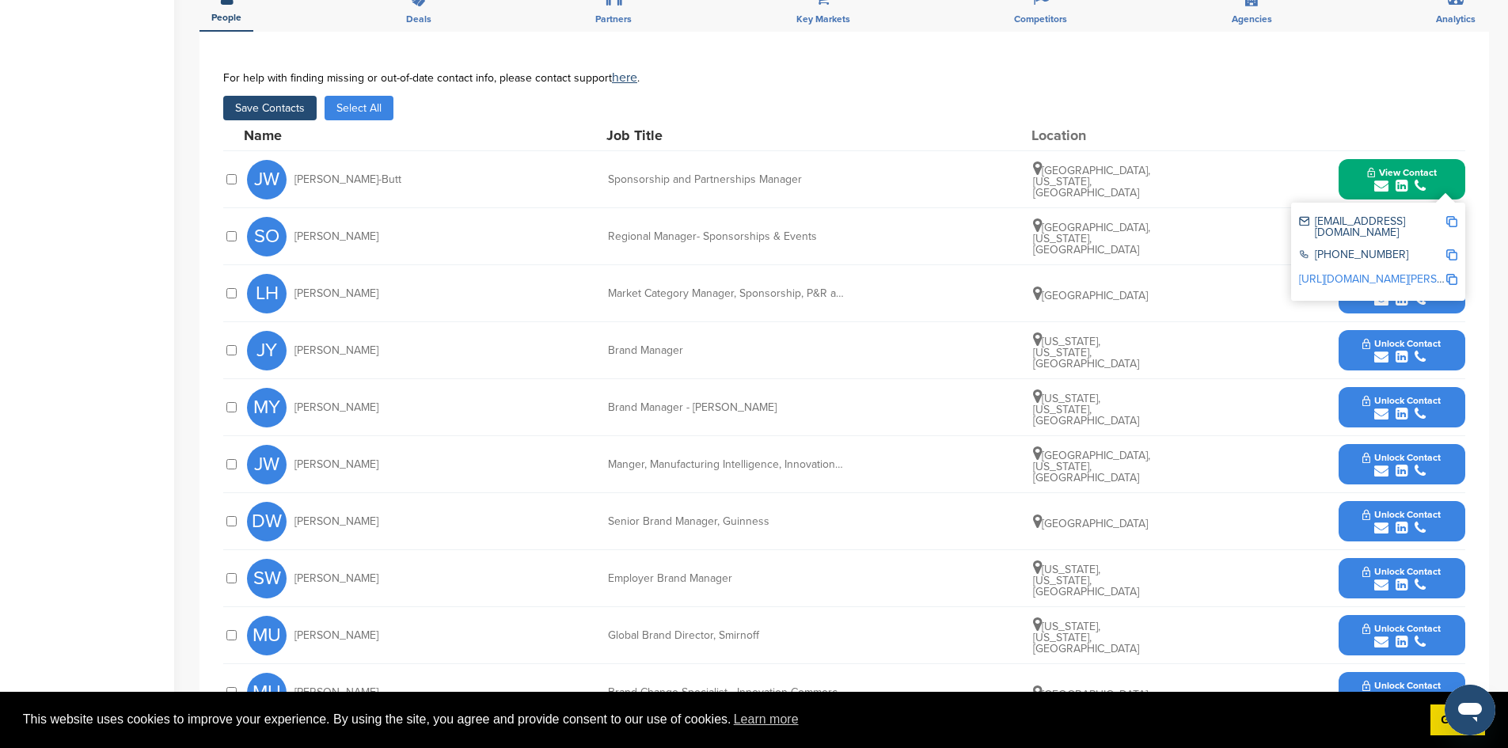
click at [779, 128] on div "Job Title" at bounding box center [726, 135] width 238 height 14
click at [441, 166] on div "JW Jordan Woodhouse-Butt Sponsorship and Partnerships Manager Portsmouth, New H…" at bounding box center [856, 179] width 1219 height 56
drag, startPoint x: 295, startPoint y: 161, endPoint x: 425, endPoint y: 163, distance: 129.9
click at [425, 163] on div "JW Jordan Woodhouse-Butt Sponsorship and Partnerships Manager Portsmouth, New H…" at bounding box center [856, 179] width 1219 height 56
copy span "Jordan Woodhouse-Butt"
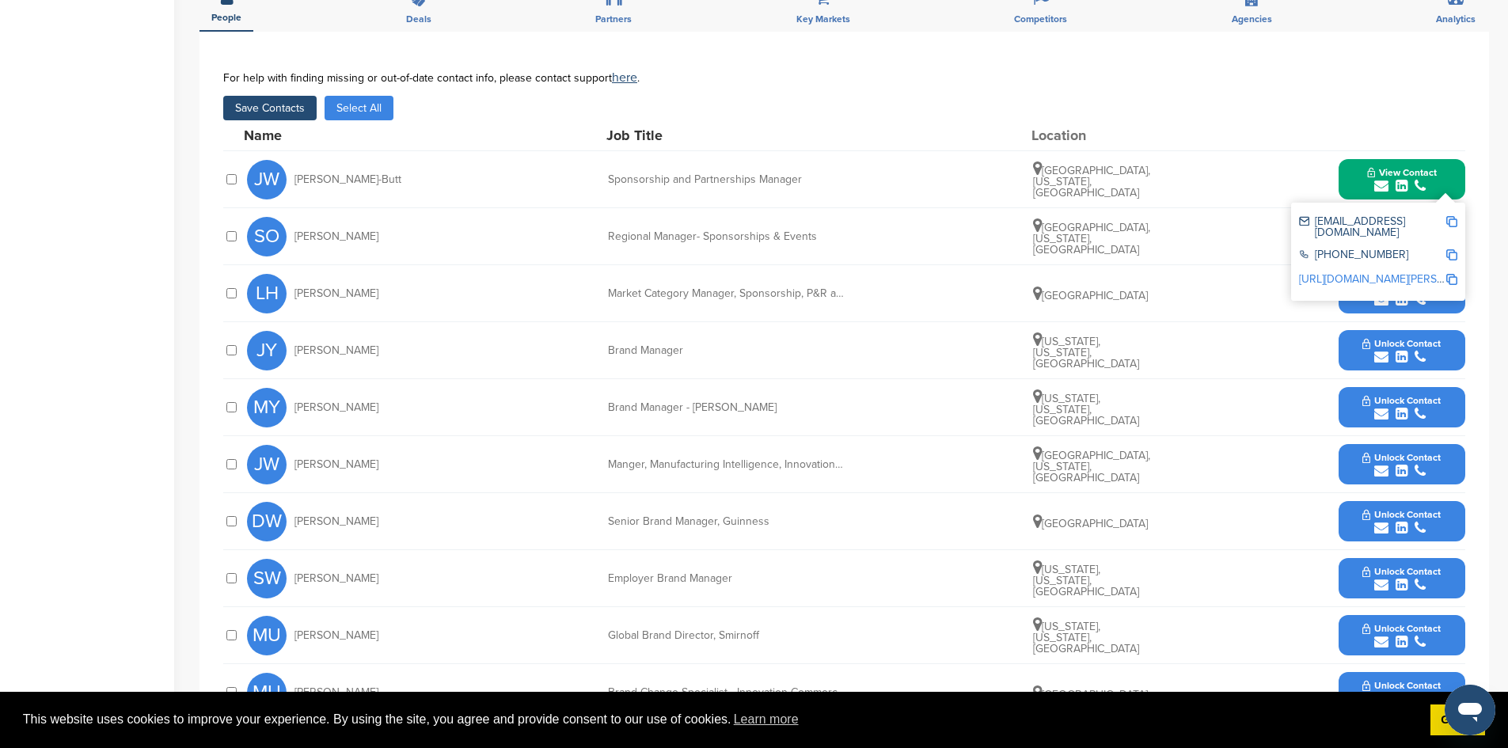
copy span "Jordan Woodhouse-Butt"
drag, startPoint x: 621, startPoint y: 169, endPoint x: 614, endPoint y: 164, distance: 8.6
click at [621, 168] on div "JW Jordan Woodhouse-Butt Sponsorship and Partnerships Manager Portsmouth, New H…" at bounding box center [856, 179] width 1219 height 56
drag, startPoint x: 611, startPoint y: 162, endPoint x: 812, endPoint y: 162, distance: 201.1
click at [812, 174] on div "Sponsorship and Partnerships Manager" at bounding box center [727, 179] width 238 height 11
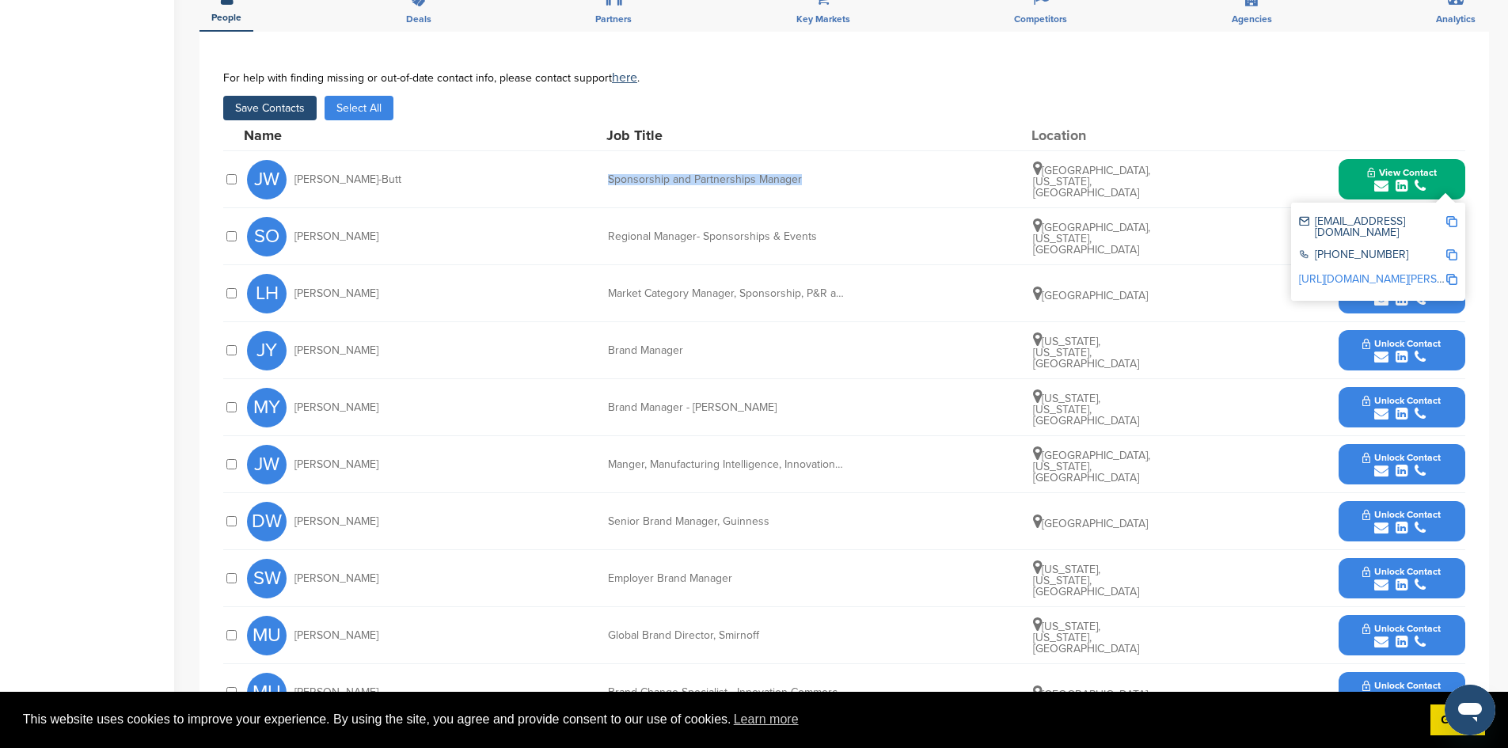
copy div "Sponsorship and Partnerships Manager"
click at [1451, 216] on img at bounding box center [1452, 221] width 11 height 11
copy div "Sponsorship and Partnerships Manager"
click at [1451, 249] on img at bounding box center [1452, 254] width 11 height 11
click at [1454, 274] on img at bounding box center [1452, 279] width 11 height 11
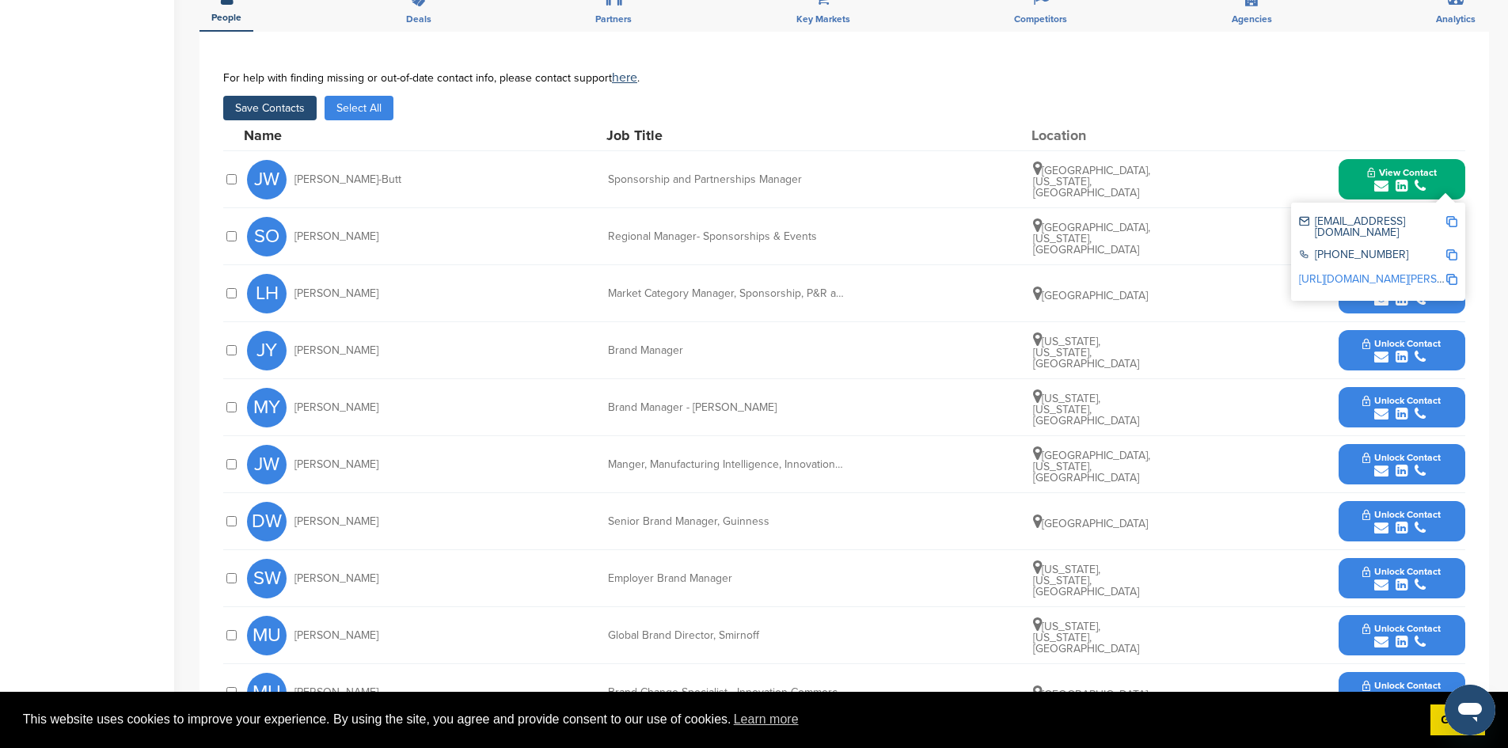
drag, startPoint x: 387, startPoint y: 218, endPoint x: 380, endPoint y: 223, distance: 9.0
click at [390, 218] on div "SO Shelley Orluck" at bounding box center [334, 237] width 174 height 40
drag, startPoint x: 294, startPoint y: 219, endPoint x: 369, endPoint y: 223, distance: 75.3
click at [369, 223] on div "SO Shelley Orluck" at bounding box center [334, 237] width 174 height 40
copy span "Shelley Orluck"
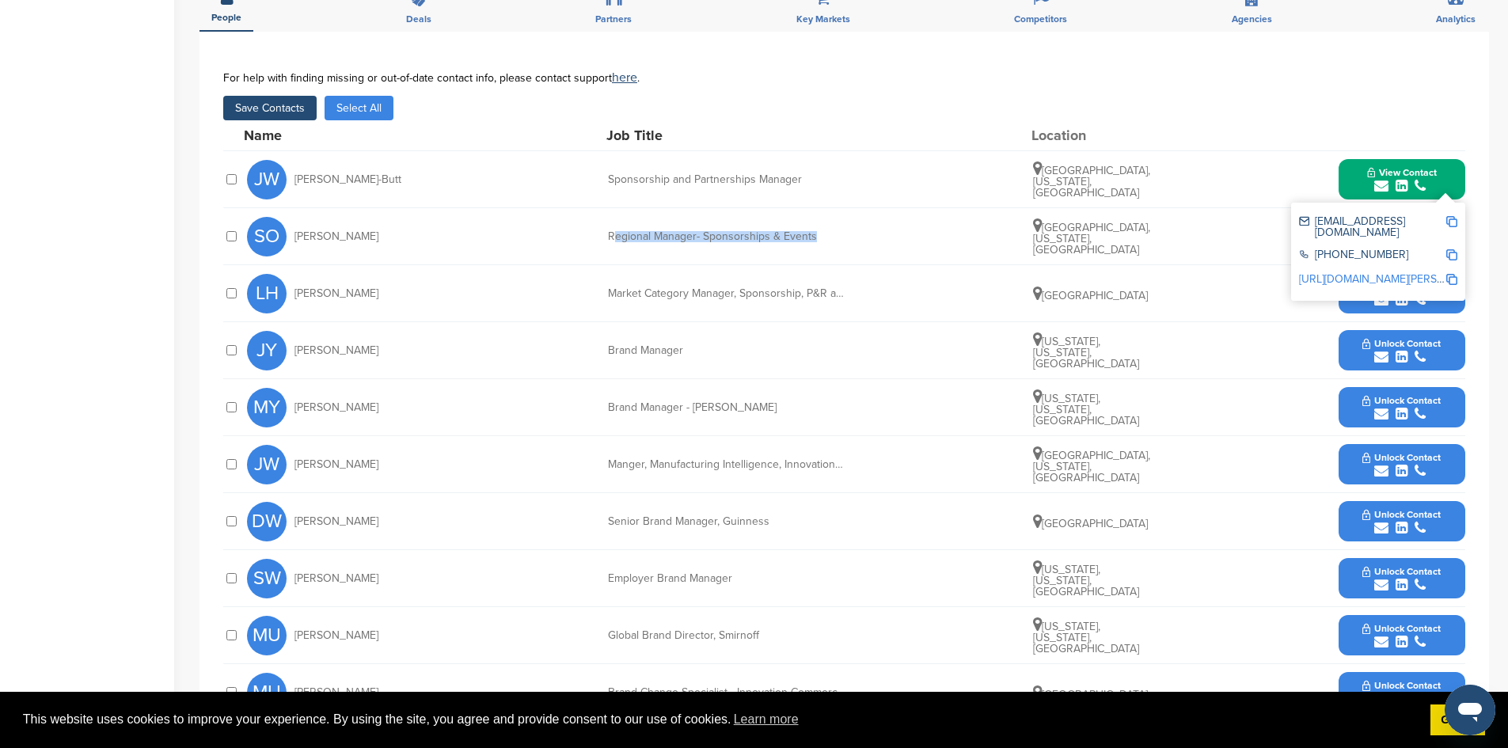
drag, startPoint x: 613, startPoint y: 217, endPoint x: 814, endPoint y: 216, distance: 201.1
click at [814, 231] on div "Regional Manager- Sponsorships & Events" at bounding box center [727, 236] width 238 height 11
copy div "egional Manager- Sponsorships & Events"
drag, startPoint x: 1102, startPoint y: 180, endPoint x: 1048, endPoint y: 154, distance: 59.9
click at [1048, 161] on div "Portsmouth, New Hampshire, United States" at bounding box center [1092, 180] width 119 height 38
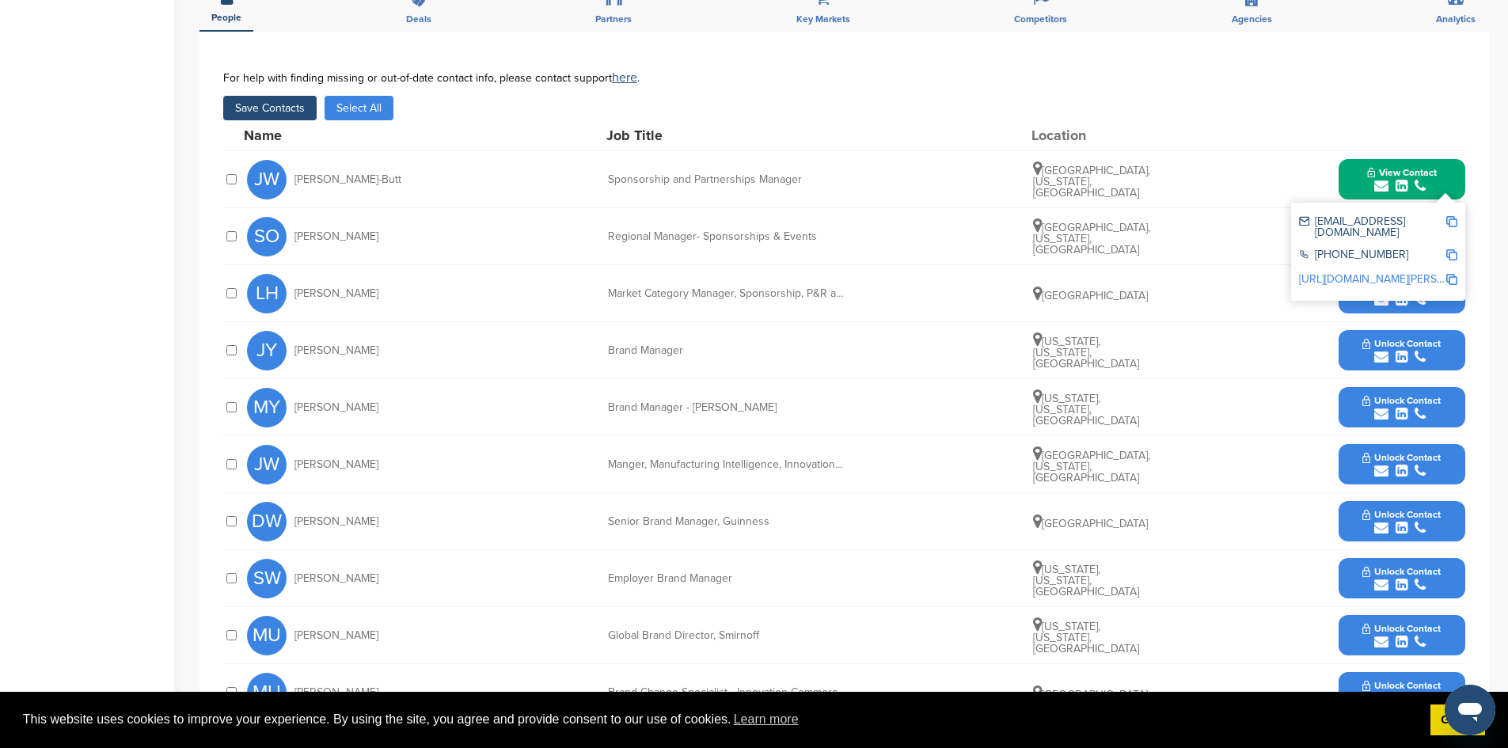
click at [1098, 208] on div "SO Shelley Orluck Regional Manager- Sponsorships & Events San Francisco, Califo…" at bounding box center [856, 236] width 1219 height 56
drag, startPoint x: 1082, startPoint y: 179, endPoint x: 1046, endPoint y: 154, distance: 43.3
click at [1046, 161] on div "Portsmouth, New Hampshire, United States" at bounding box center [1092, 180] width 119 height 38
copy span "Portsmouth, New Hampshire, United States"
click at [1200, 236] on div "SO Shelley Orluck Regional Manager- Sponsorships & Events San Francisco, Califo…" at bounding box center [856, 236] width 1219 height 56
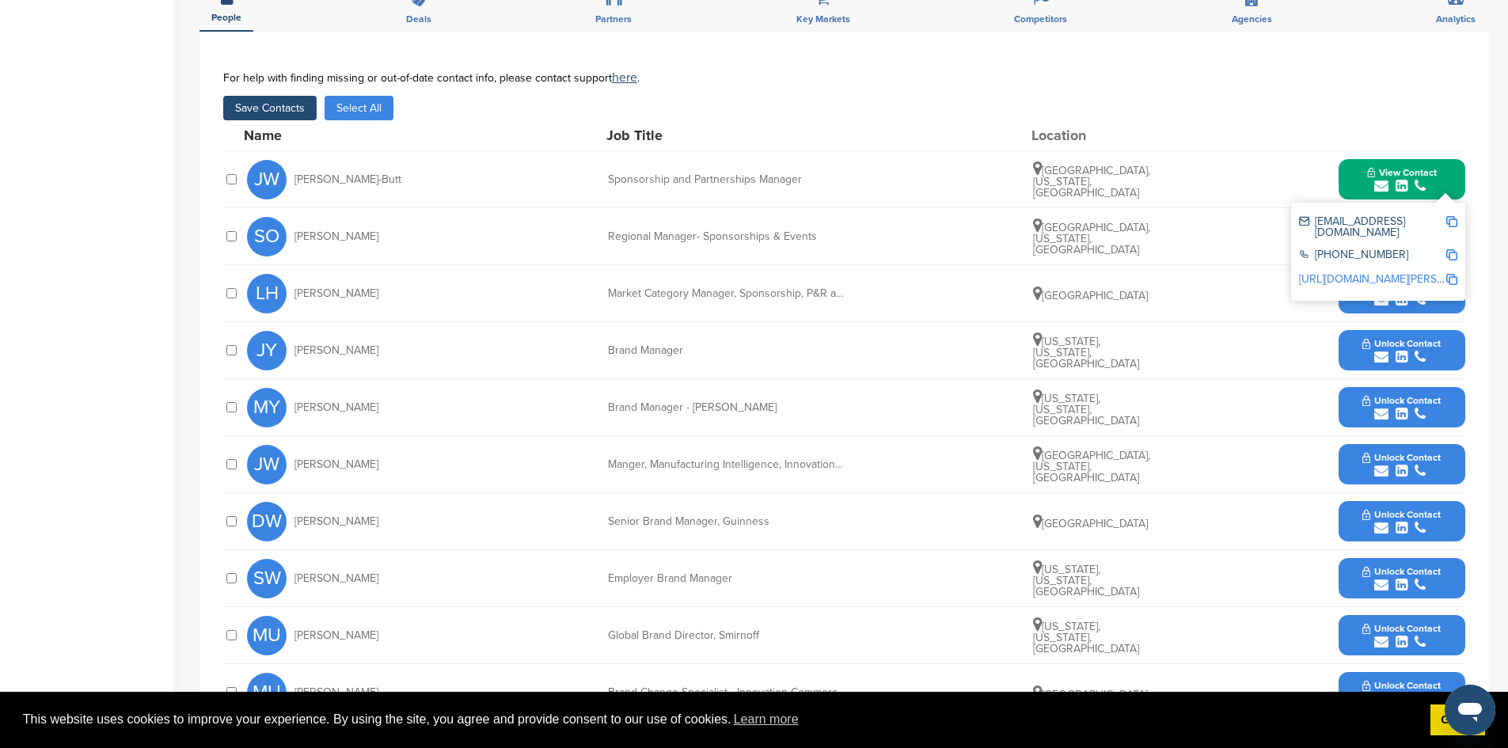
click at [1260, 215] on div "SO Shelley Orluck Regional Manager- Sponsorships & Events San Francisco, Califo…" at bounding box center [856, 236] width 1219 height 56
click at [1482, 174] on div "**********" at bounding box center [845, 402] width 1290 height 741
click at [1471, 185] on div "**********" at bounding box center [845, 402] width 1290 height 741
click at [1321, 97] on div "Save Contacts Select All Added to list!" at bounding box center [844, 108] width 1242 height 25
click at [1212, 214] on div "SO Shelley Orluck Regional Manager- Sponsorships & Events San Francisco, Califo…" at bounding box center [856, 236] width 1219 height 56
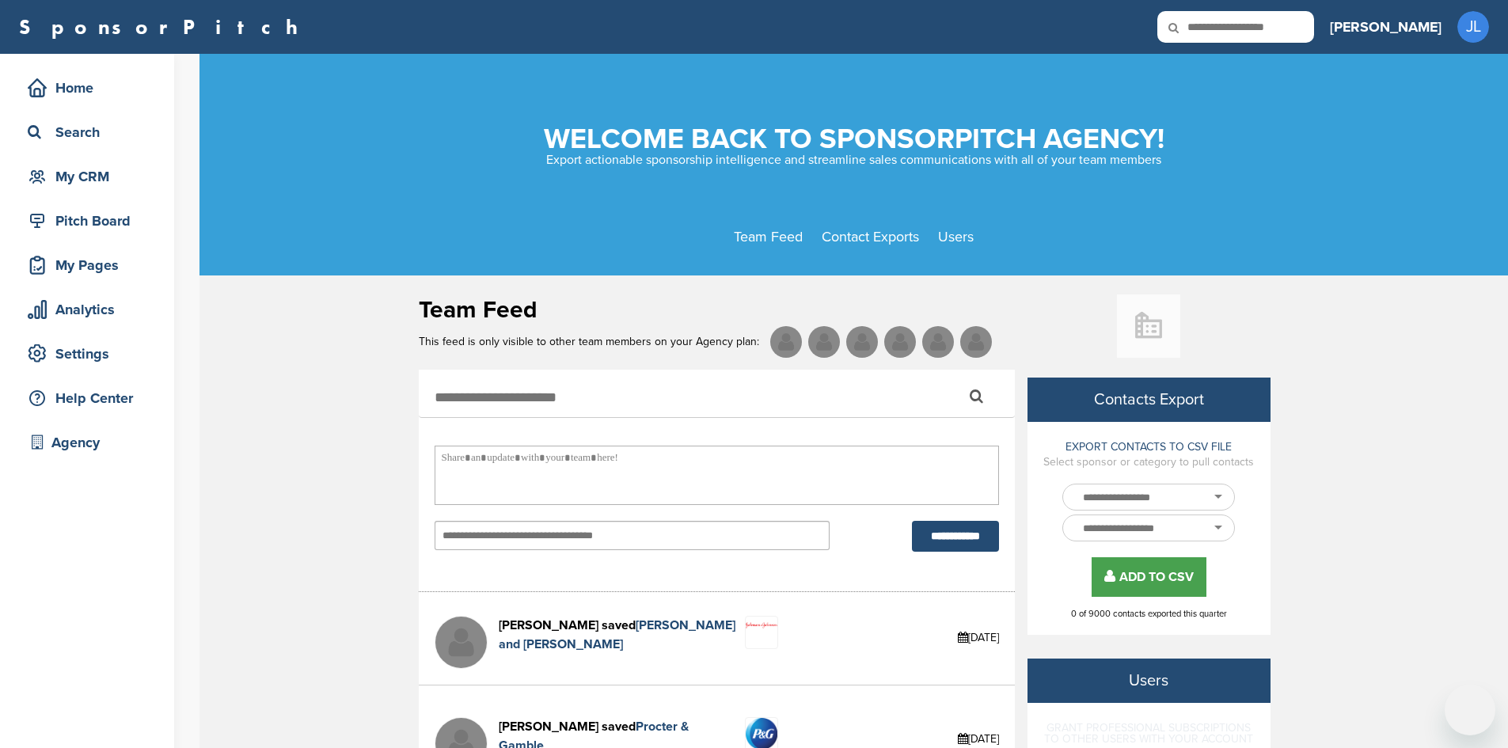
select select
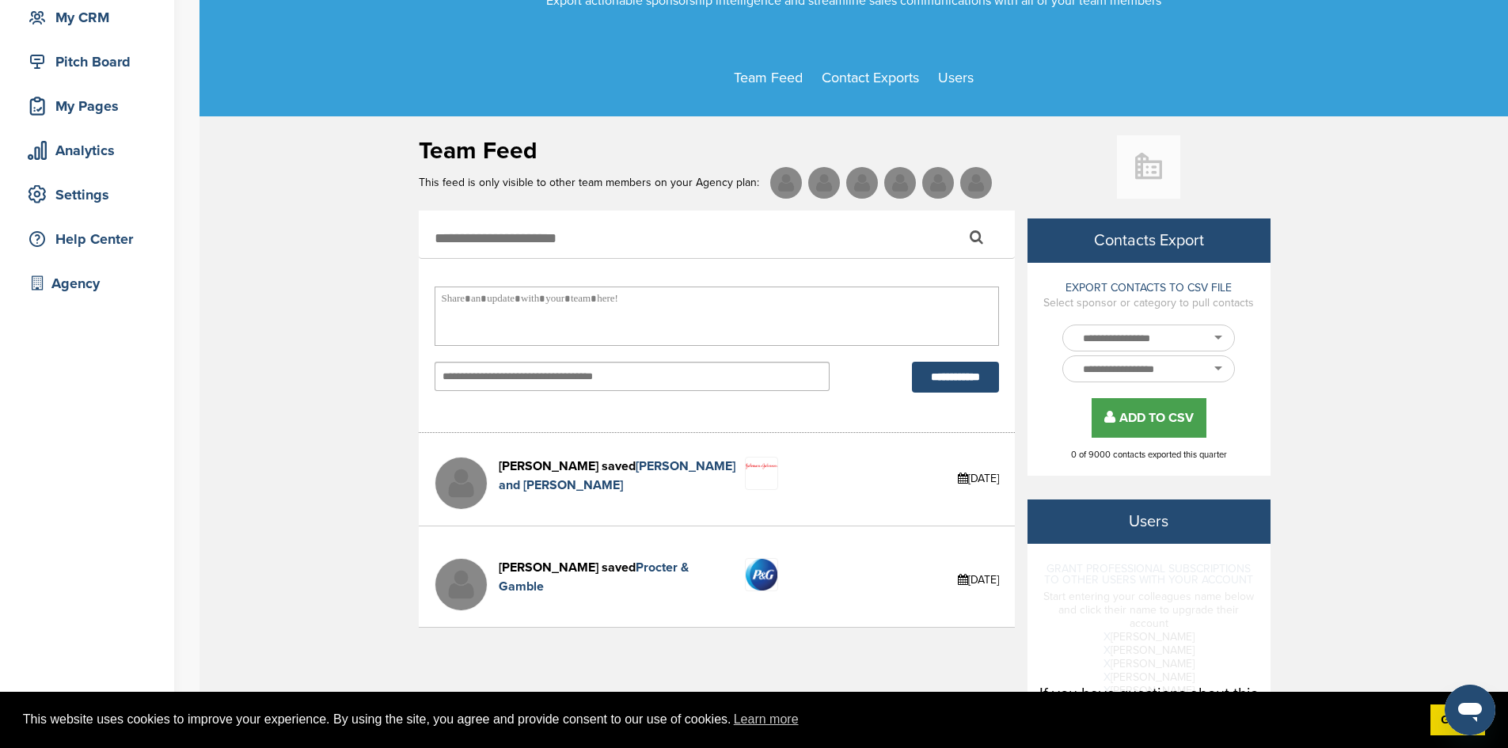
scroll to position [79, 0]
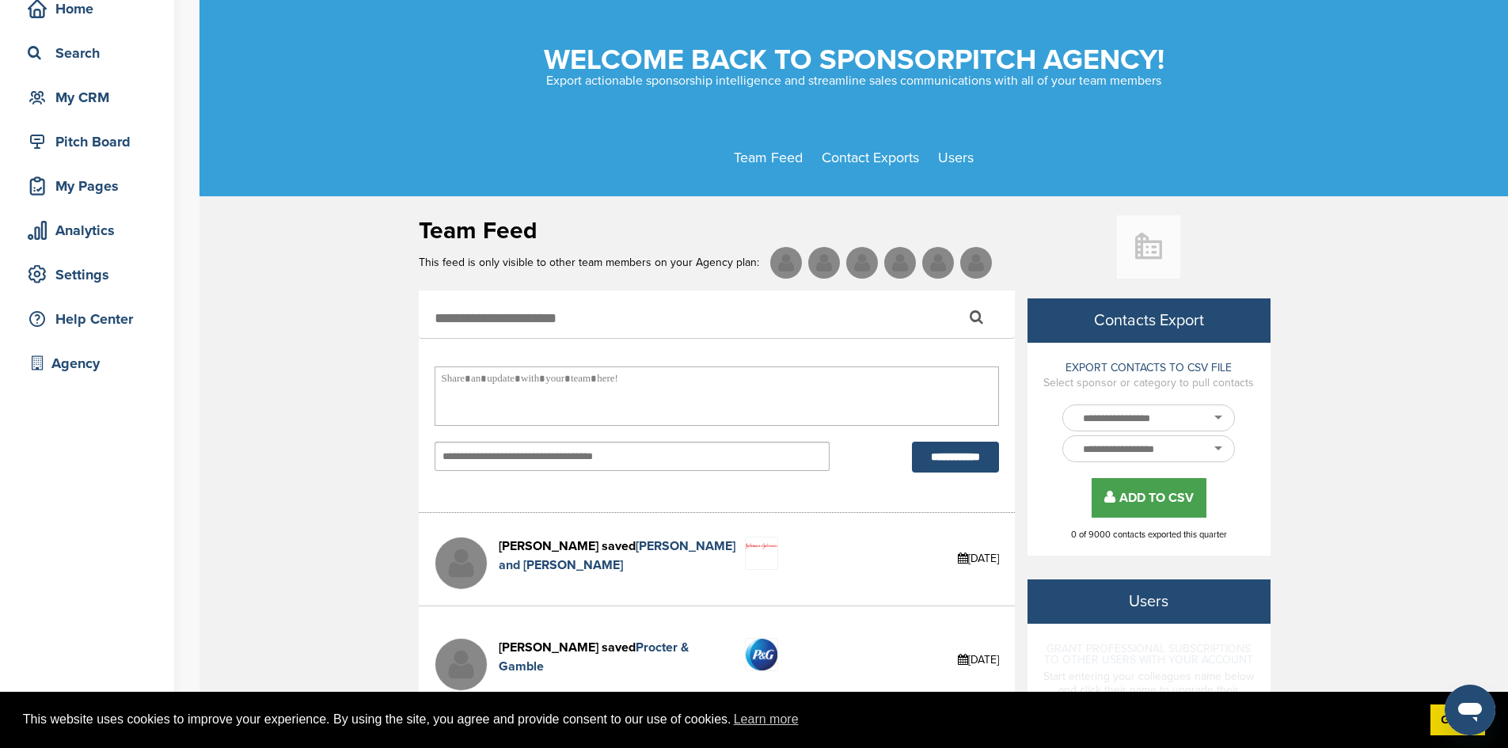
click at [1202, 419] on div at bounding box center [1155, 417] width 158 height 25
click at [1224, 413] on div at bounding box center [1155, 417] width 158 height 25
click at [1221, 417] on div at bounding box center [1155, 417] width 158 height 25
click at [1217, 419] on div at bounding box center [1155, 417] width 158 height 25
click at [1222, 450] on div at bounding box center [1155, 448] width 158 height 25
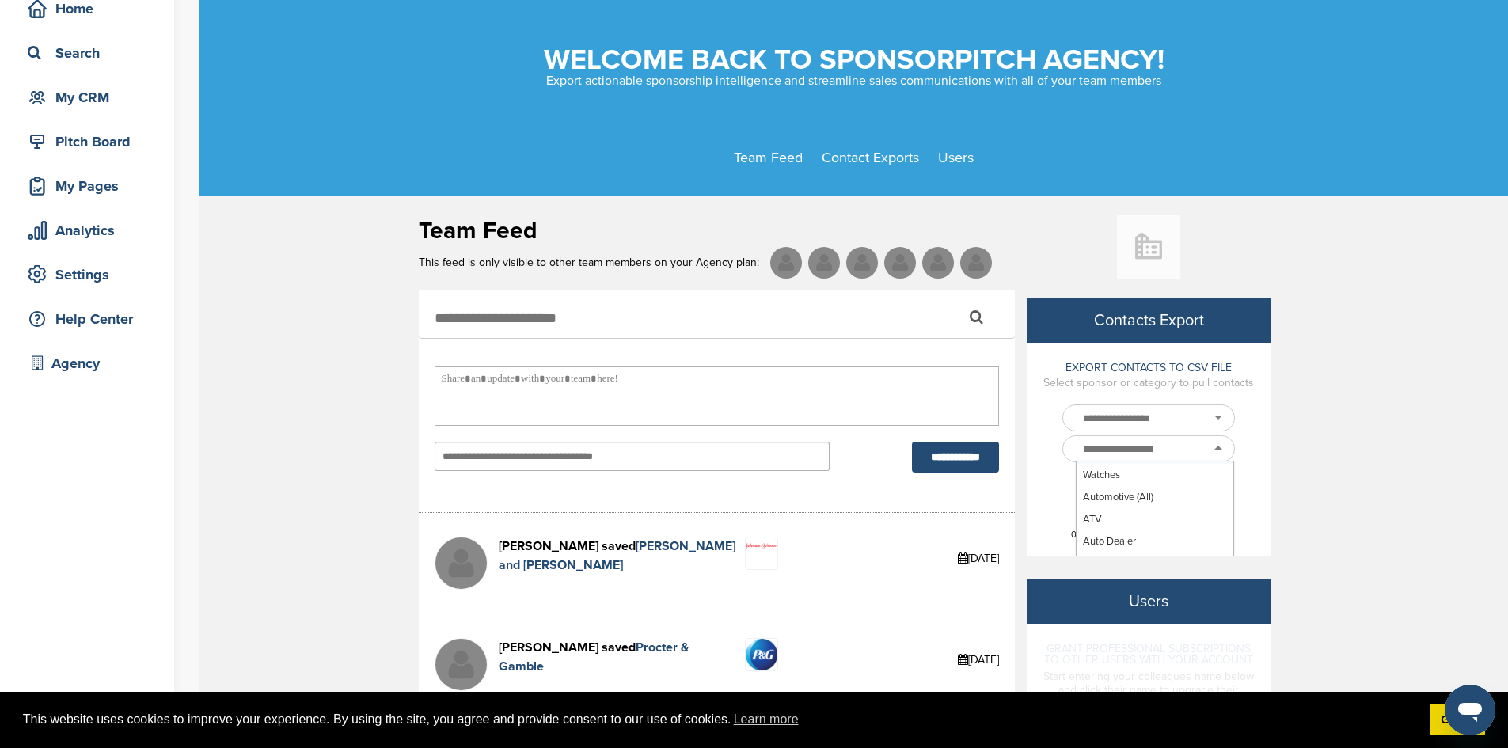
scroll to position [713, 0]
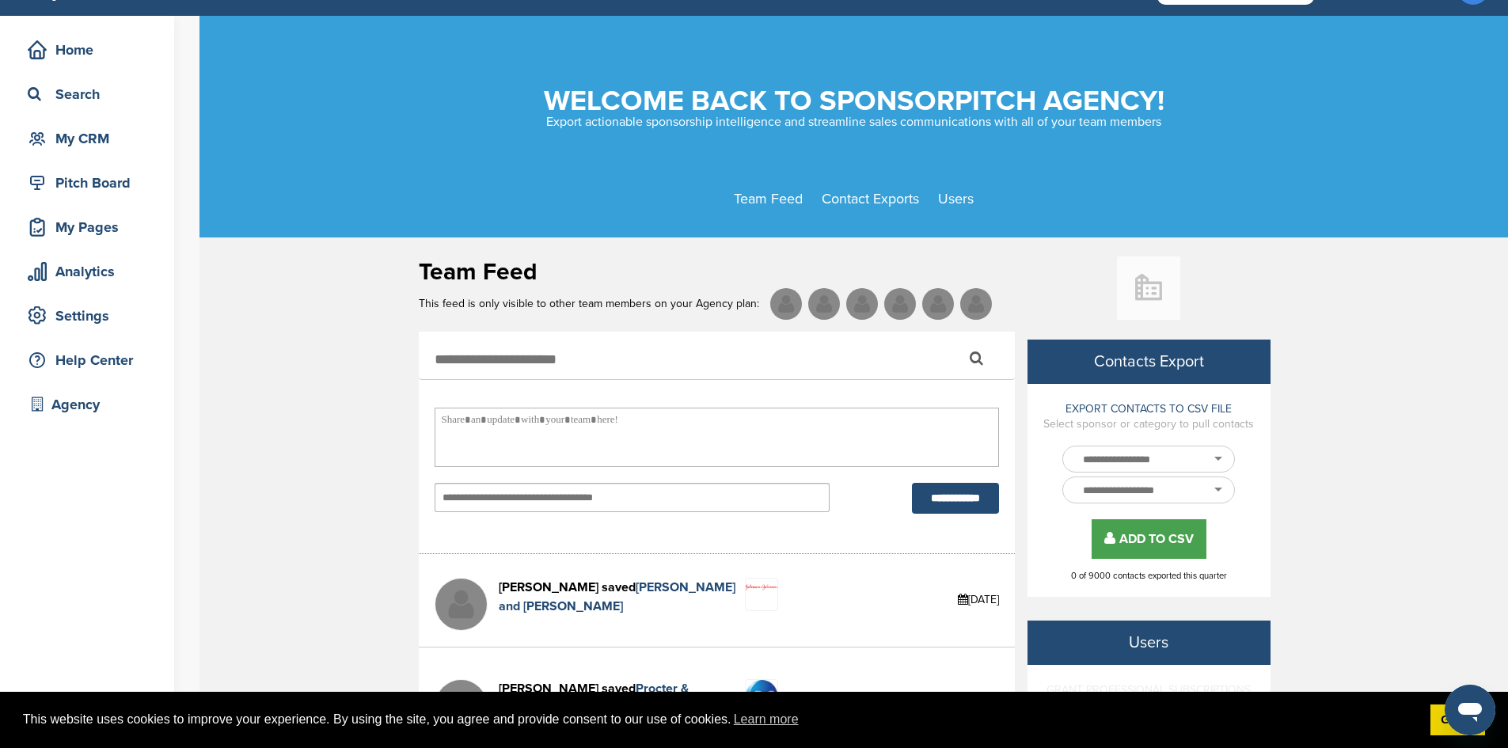
scroll to position [0, 0]
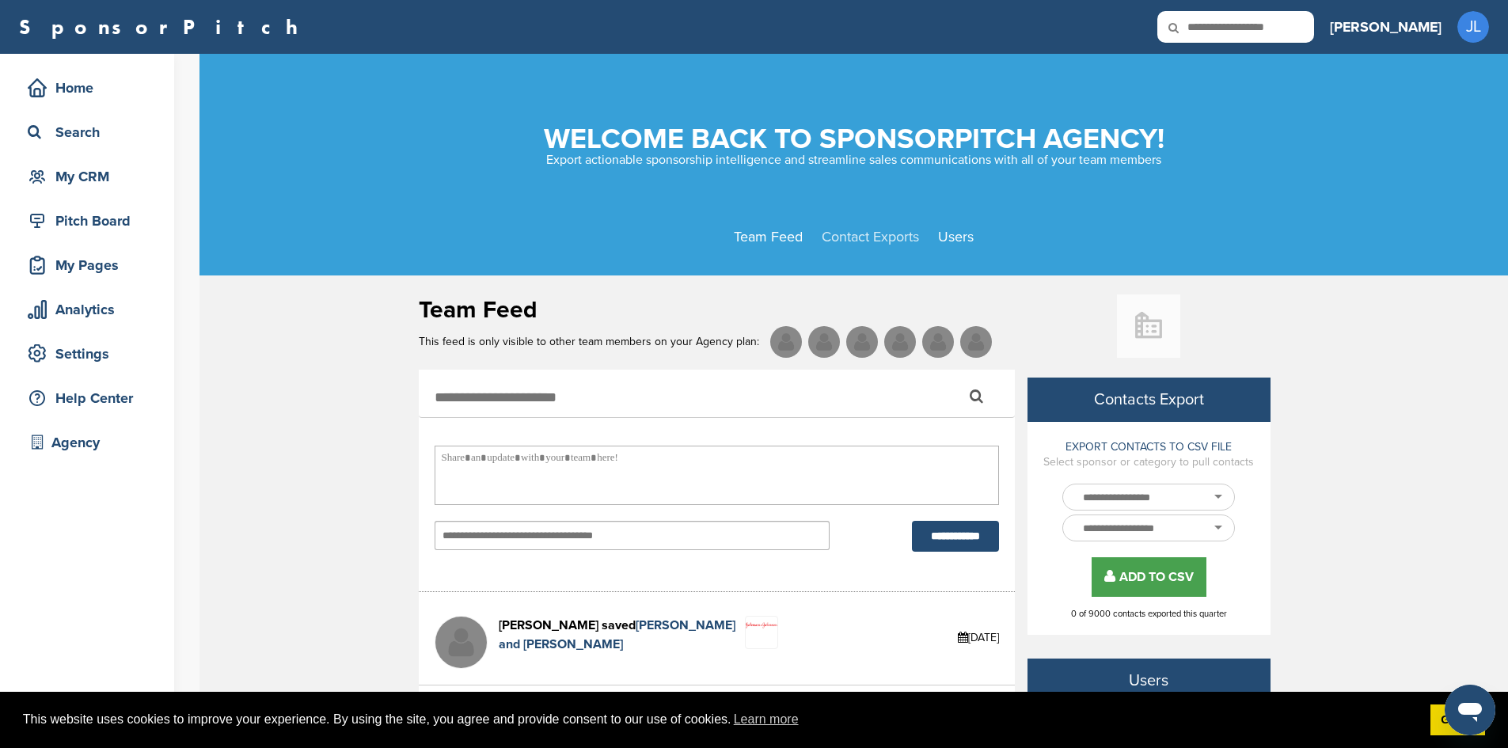
click at [867, 238] on link "Contact Exports" at bounding box center [870, 236] width 97 height 17
click at [89, 92] on div "Home" at bounding box center [91, 88] width 135 height 29
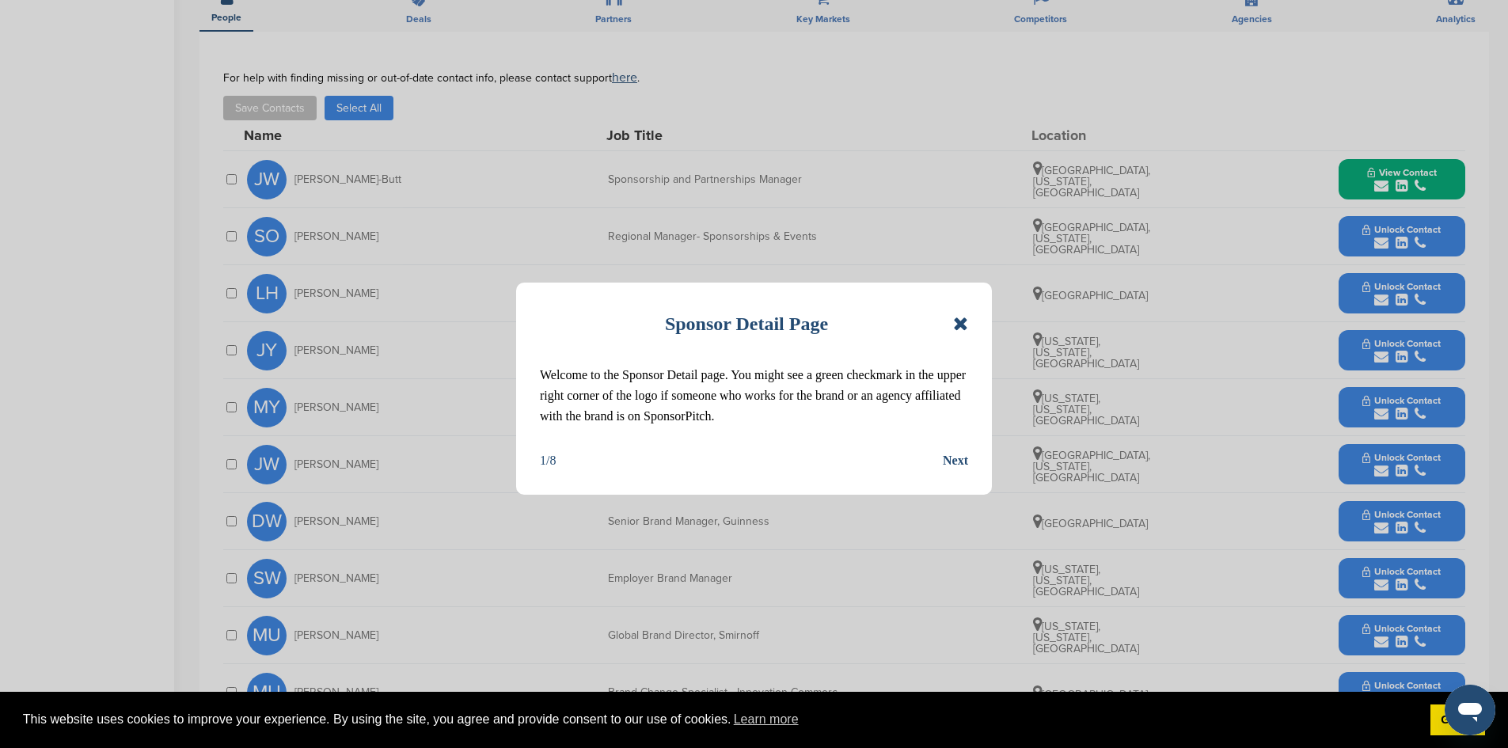
click at [961, 325] on icon at bounding box center [960, 323] width 15 height 19
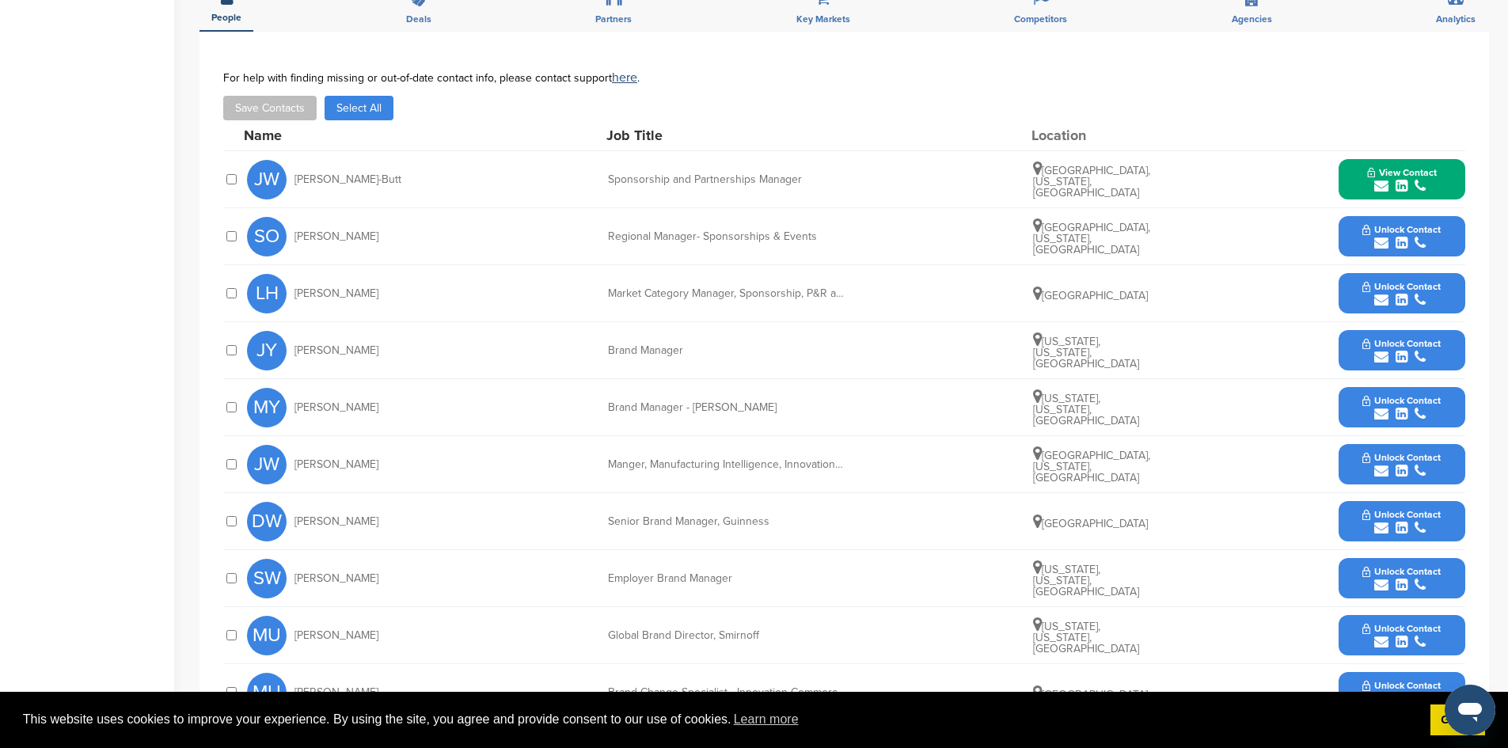
click at [1383, 236] on icon "submit" at bounding box center [1382, 243] width 14 height 14
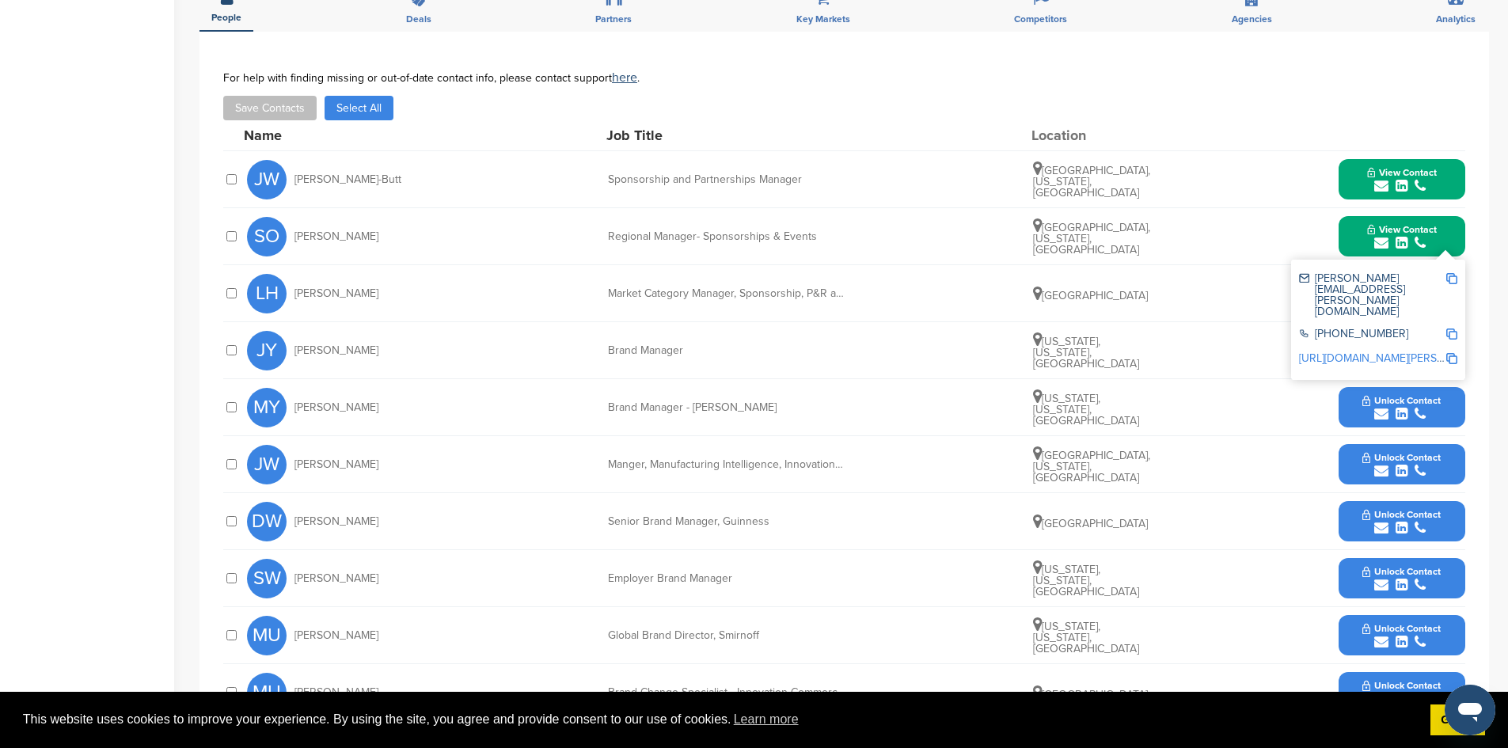
click at [1451, 273] on img at bounding box center [1452, 278] width 11 height 11
click at [1453, 329] on img at bounding box center [1452, 334] width 11 height 11
click at [1452, 285] on span "Copied!" at bounding box center [1464, 287] width 35 height 15
click at [1453, 353] on img at bounding box center [1452, 358] width 11 height 11
drag, startPoint x: 1158, startPoint y: 220, endPoint x: 1050, endPoint y: 213, distance: 107.9
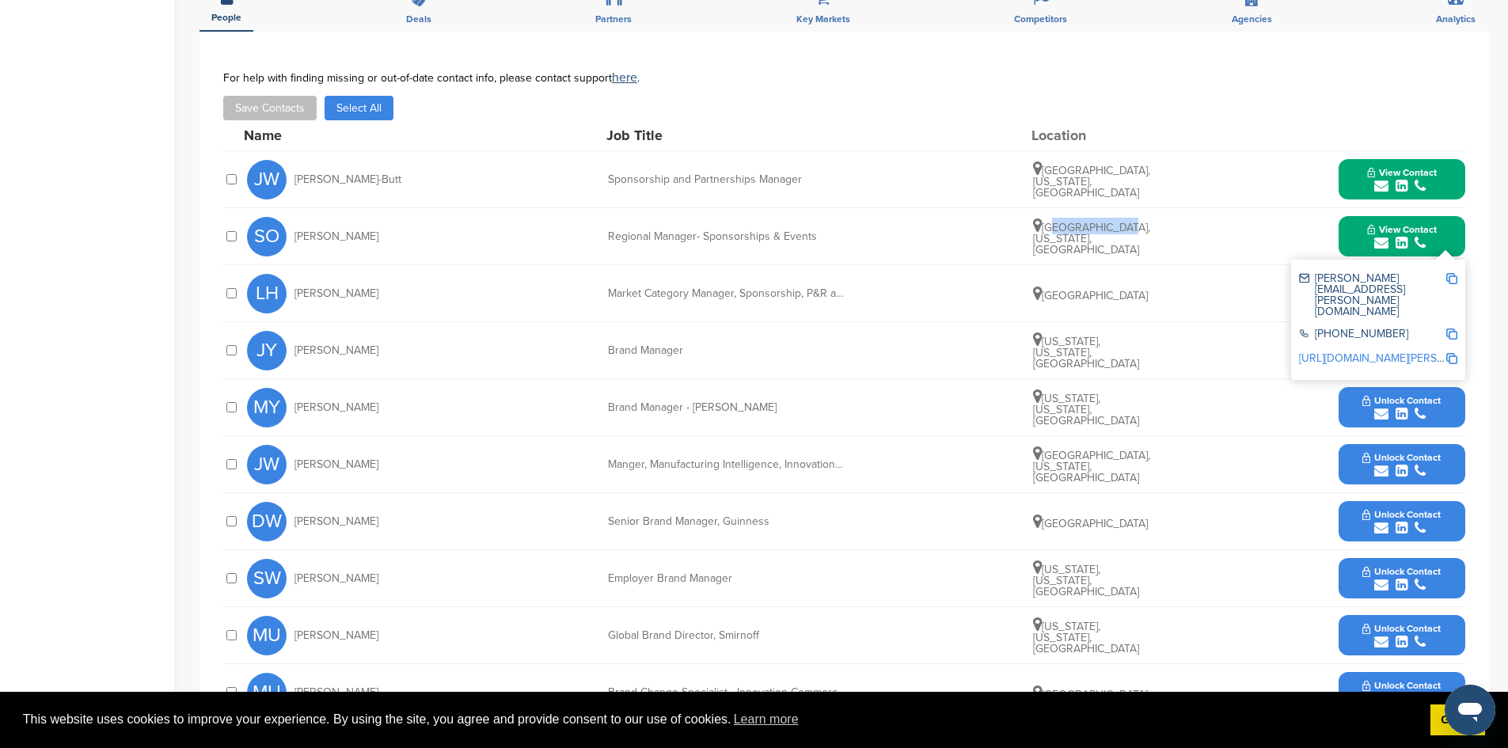
click at [1050, 213] on div "SO Shelley Orluck Regional Manager- Sponsorships & Events San Francisco, Califo…" at bounding box center [856, 236] width 1219 height 56
click at [1173, 223] on div "SO Shelley Orluck Regional Manager- Sponsorships & Events San Francisco, Califo…" at bounding box center [856, 236] width 1219 height 56
drag, startPoint x: 1152, startPoint y: 227, endPoint x: 1044, endPoint y: 218, distance: 108.1
click at [1044, 218] on div "SO Shelley Orluck Regional Manager- Sponsorships & Events San Francisco, Califo…" at bounding box center [856, 236] width 1219 height 56
copy span "San Francisco, California, United States"
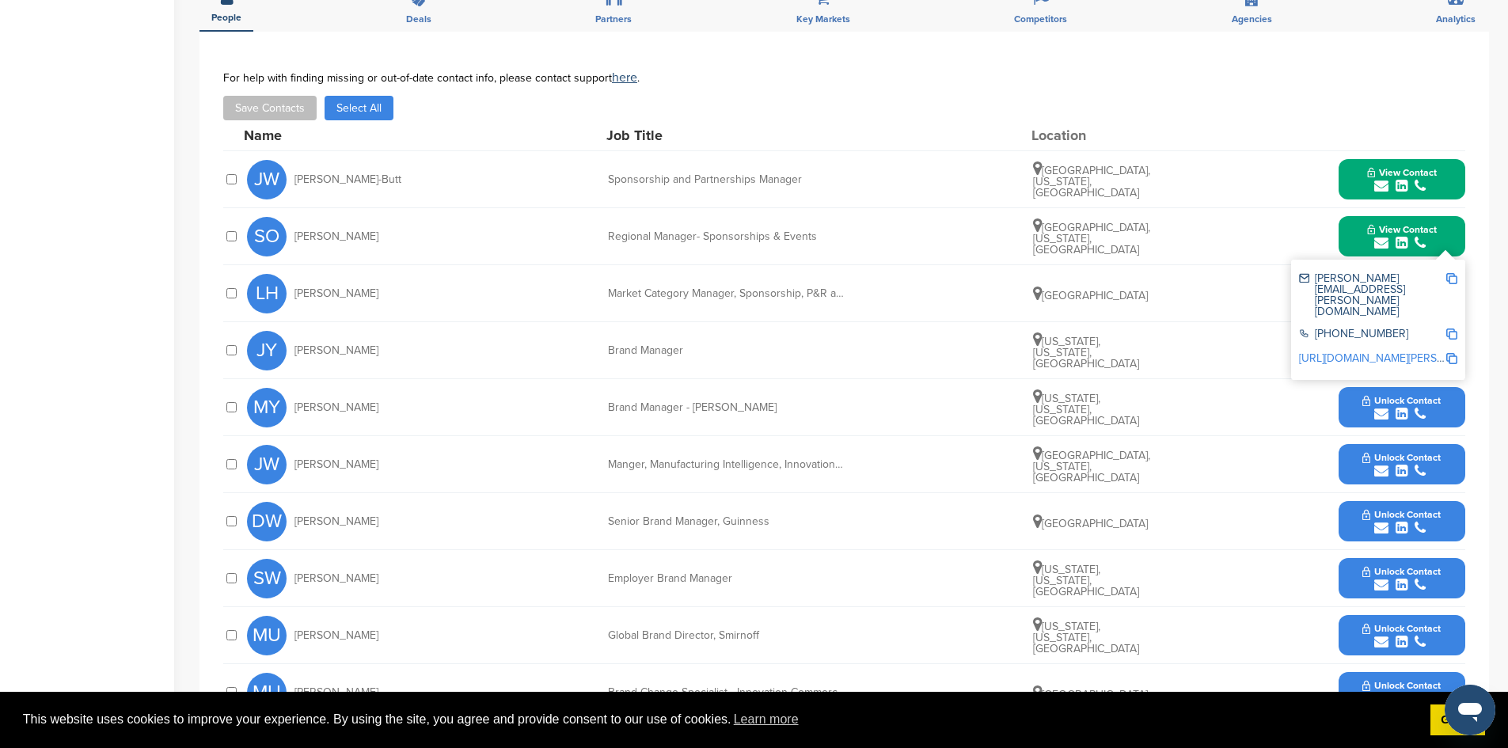
drag, startPoint x: 401, startPoint y: 292, endPoint x: 371, endPoint y: 281, distance: 32.1
click at [401, 292] on div "LH Lauren Hurst" at bounding box center [334, 294] width 174 height 40
drag, startPoint x: 376, startPoint y: 273, endPoint x: 296, endPoint y: 274, distance: 80.0
click at [296, 274] on div "LH Lauren Hurst" at bounding box center [334, 294] width 174 height 40
copy span "Lauren Hurst"
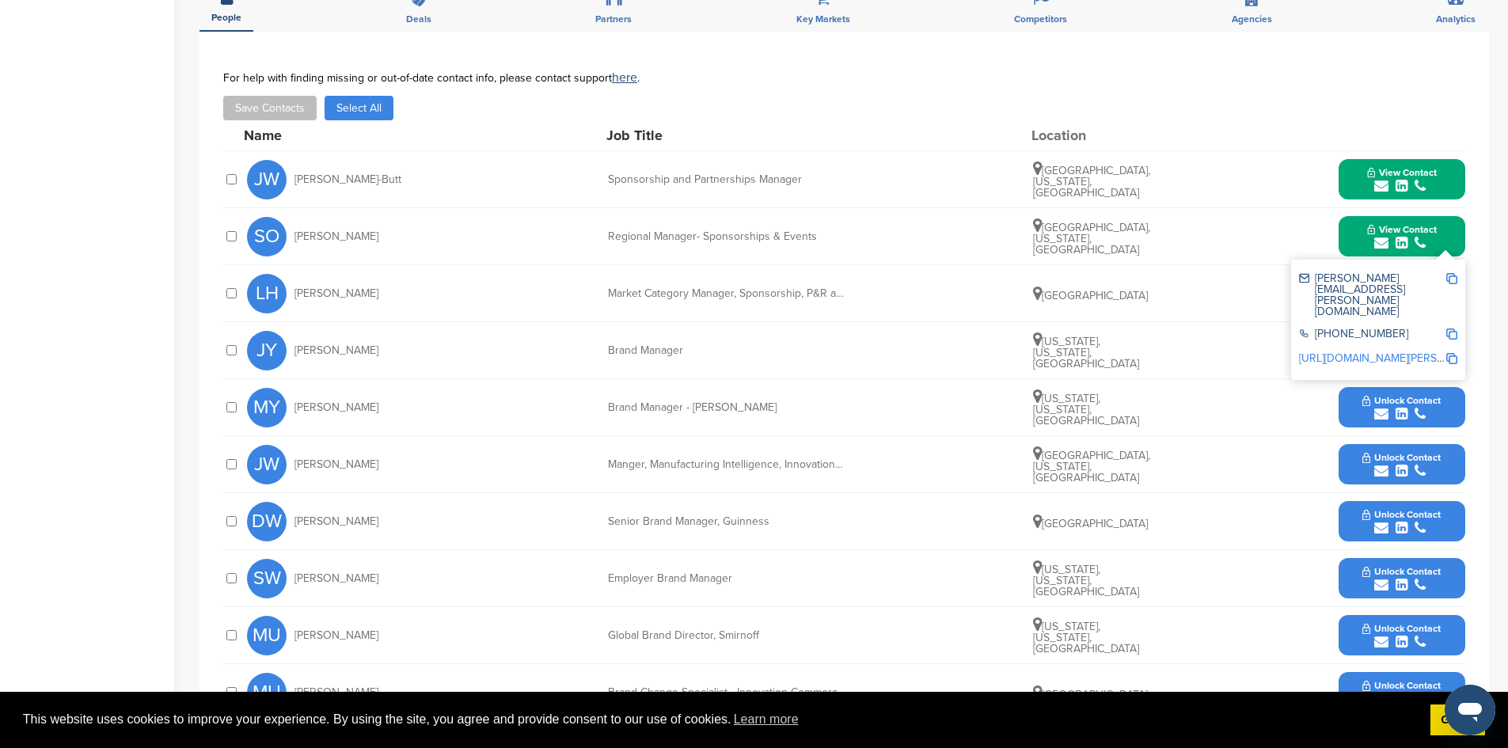
click at [455, 322] on div "JY Jamie Young Brand Manager New York, New York, United States Unlock Contact" at bounding box center [856, 350] width 1219 height 56
drag, startPoint x: 610, startPoint y: 270, endPoint x: 838, endPoint y: 268, distance: 228.1
click at [838, 268] on div "LH Lauren Hurst Market Category Manager, Sponsorship, P&R and Influencer (NAM) …" at bounding box center [856, 293] width 1219 height 56
copy div "Market Category Manager, Sponsorship, P&R an"
click at [1231, 277] on div "LH Lauren Hurst Market Category Manager, Sponsorship, P&R and Influencer (NAM) …" at bounding box center [856, 293] width 1219 height 56
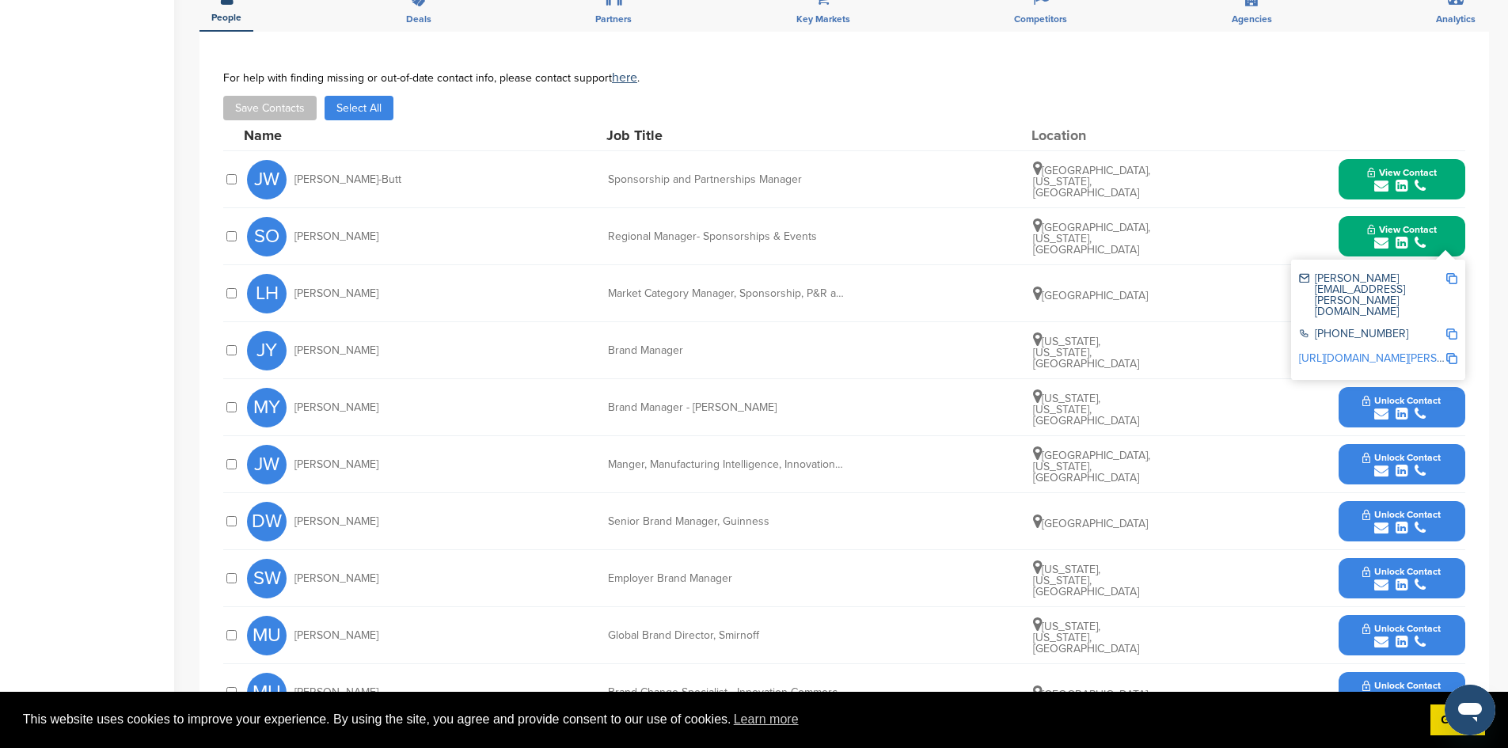
click at [1484, 263] on div "**********" at bounding box center [845, 402] width 1290 height 741
click at [1470, 246] on div "**********" at bounding box center [845, 402] width 1290 height 741
click at [1442, 260] on div "shelley.orluck@diageo.com +44 20 8978 6000 http://www.linkedin.com/in/shelley-o…" at bounding box center [1378, 320] width 174 height 120
click at [1446, 215] on button "View Contact" at bounding box center [1403, 237] width 108 height 48
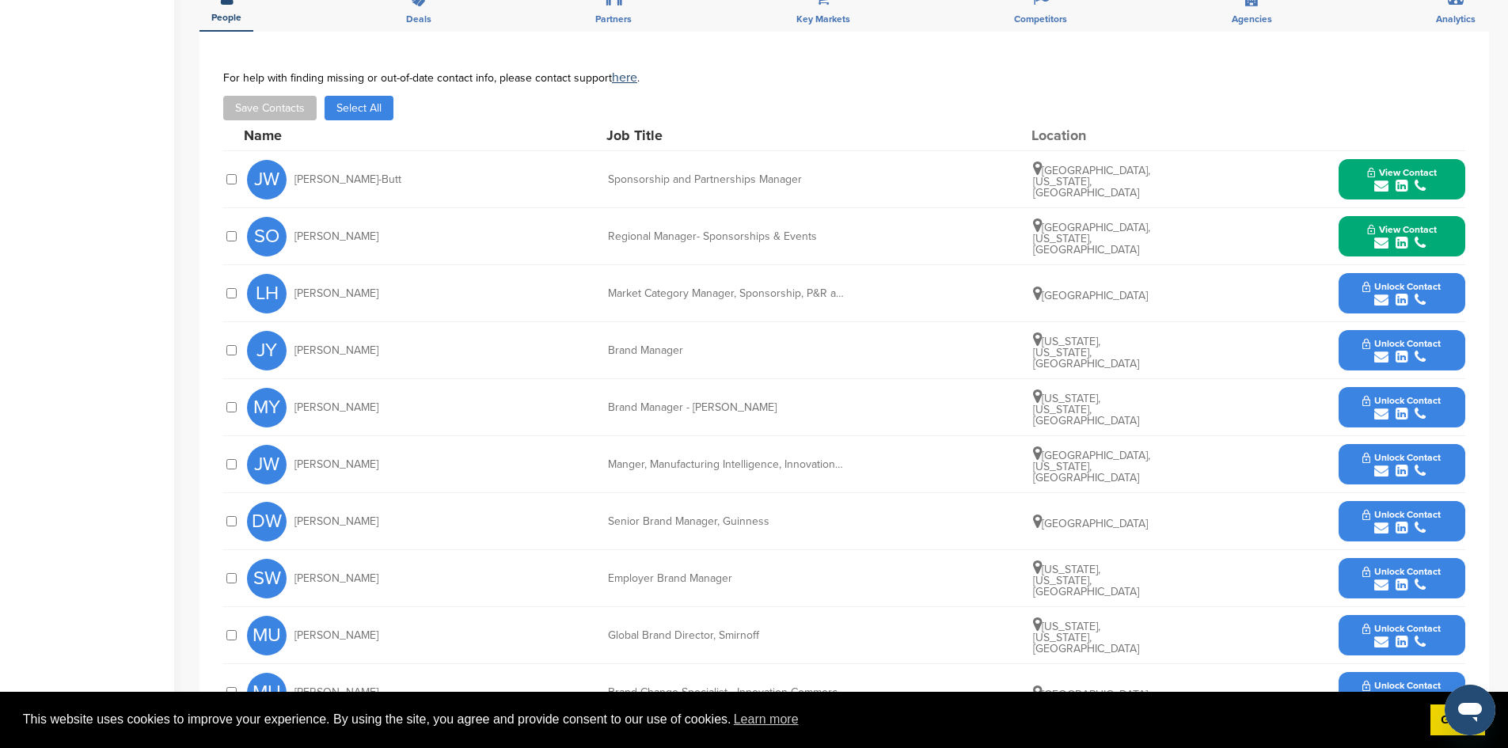
click at [1385, 293] on icon "submit" at bounding box center [1382, 300] width 14 height 14
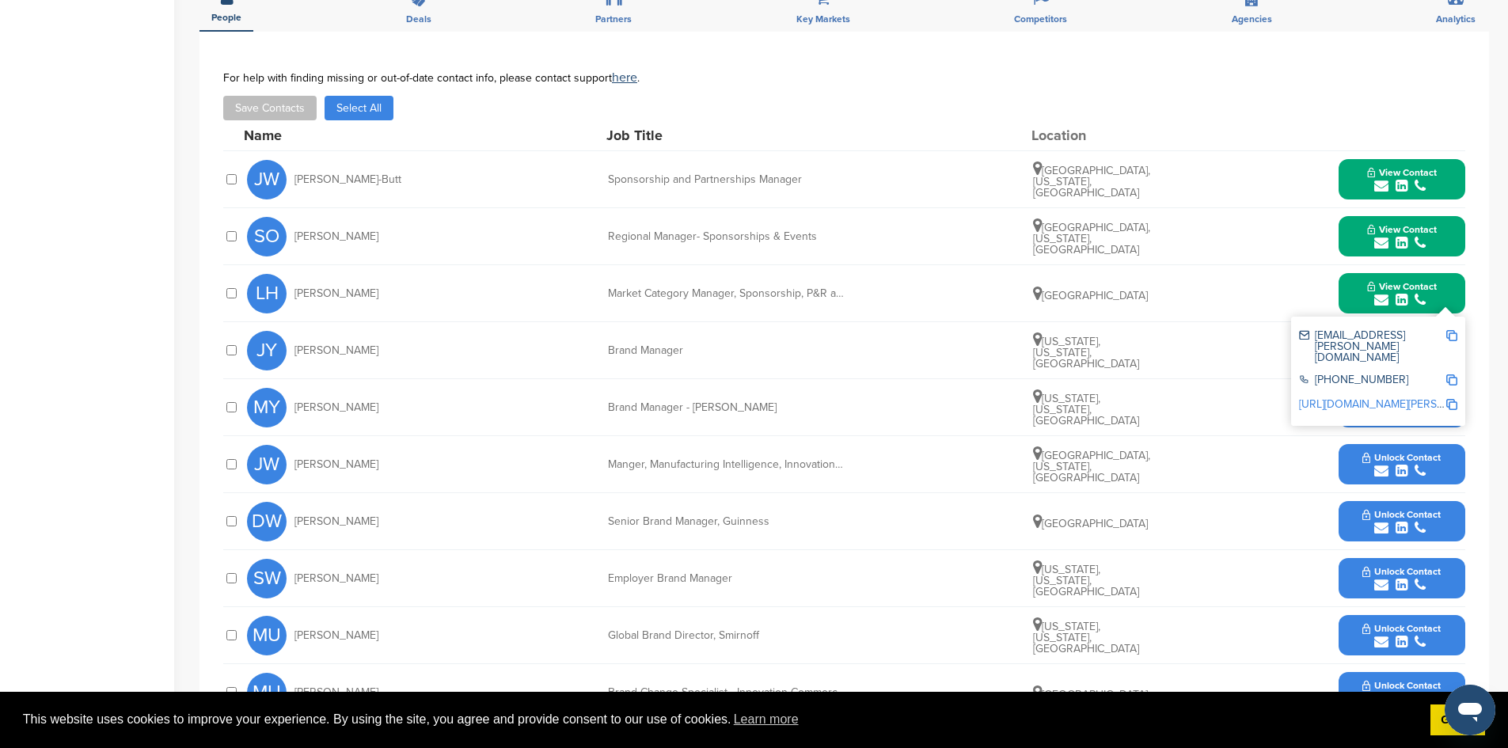
click at [1452, 330] on img at bounding box center [1452, 335] width 11 height 11
click at [1450, 399] on img at bounding box center [1452, 404] width 11 height 11
click at [583, 344] on div "JY Jamie Young Brand Manager New York, New York, United States Unlock Contact" at bounding box center [856, 350] width 1219 height 56
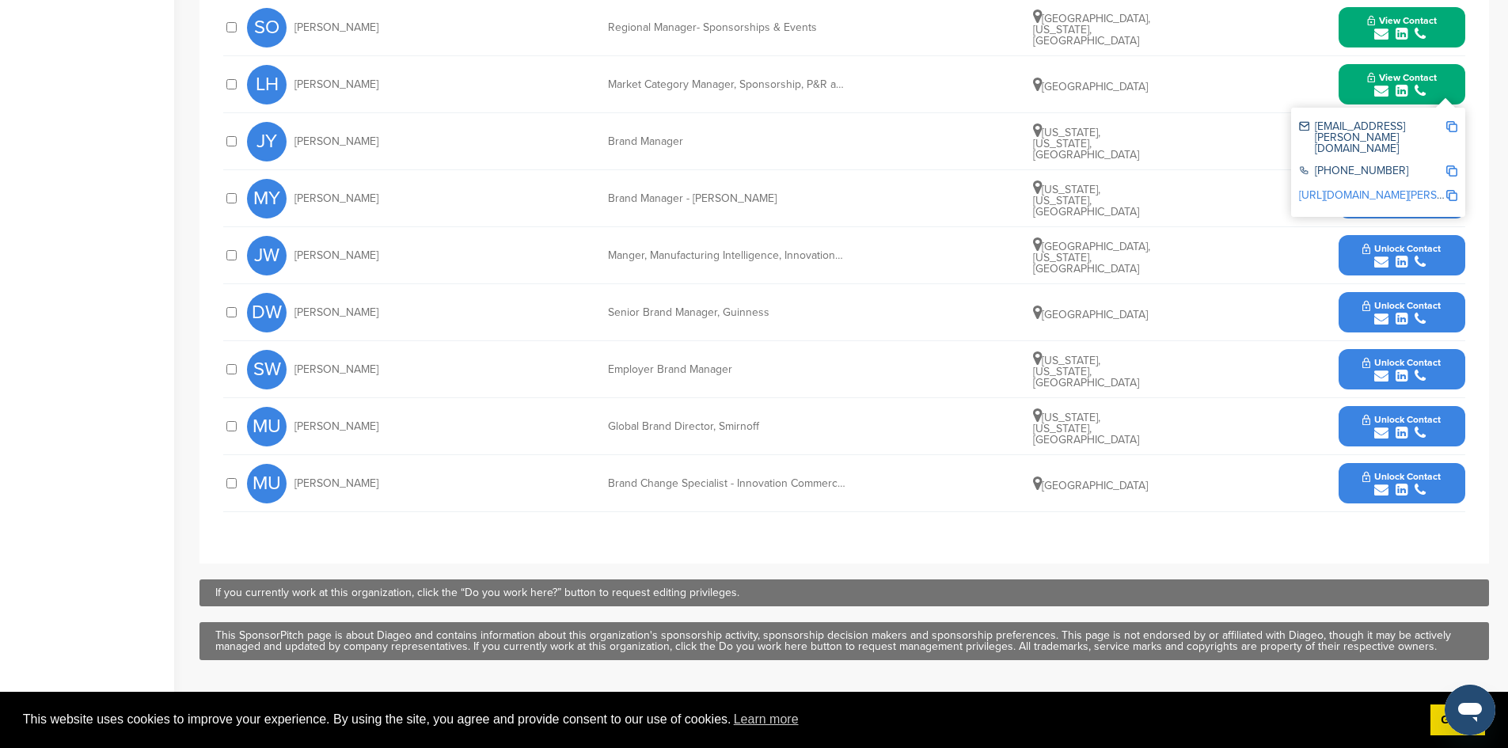
scroll to position [871, 0]
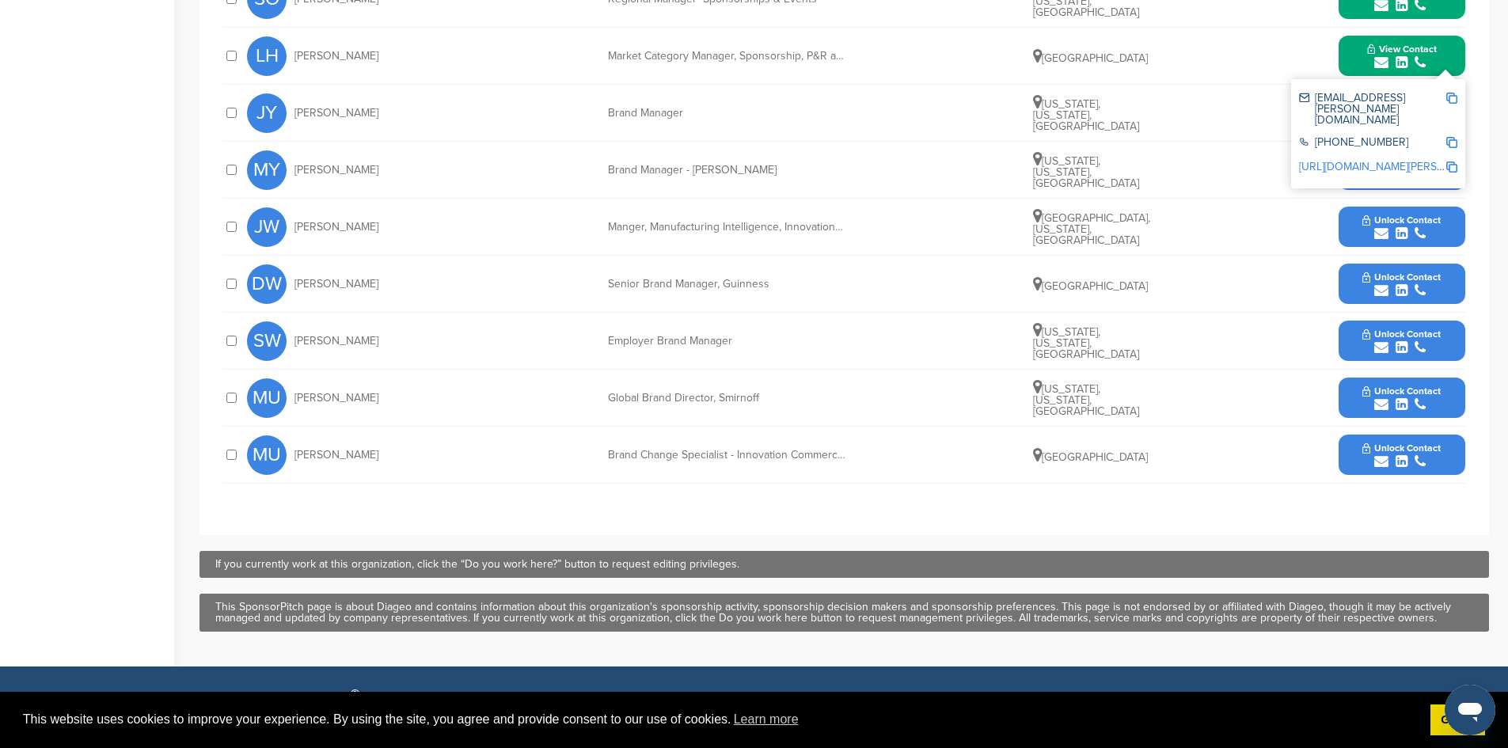
drag, startPoint x: 365, startPoint y: 269, endPoint x: 296, endPoint y: 266, distance: 69.0
click at [296, 266] on div "DW Daniel Wisler" at bounding box center [334, 284] width 174 height 40
copy span "Daniel Wisler"
drag, startPoint x: 601, startPoint y: 264, endPoint x: 773, endPoint y: 268, distance: 171.9
click at [773, 268] on div "DW Daniel Wisler Senior Brand Manager, Guinness United States Unlock Contact" at bounding box center [856, 284] width 1219 height 56
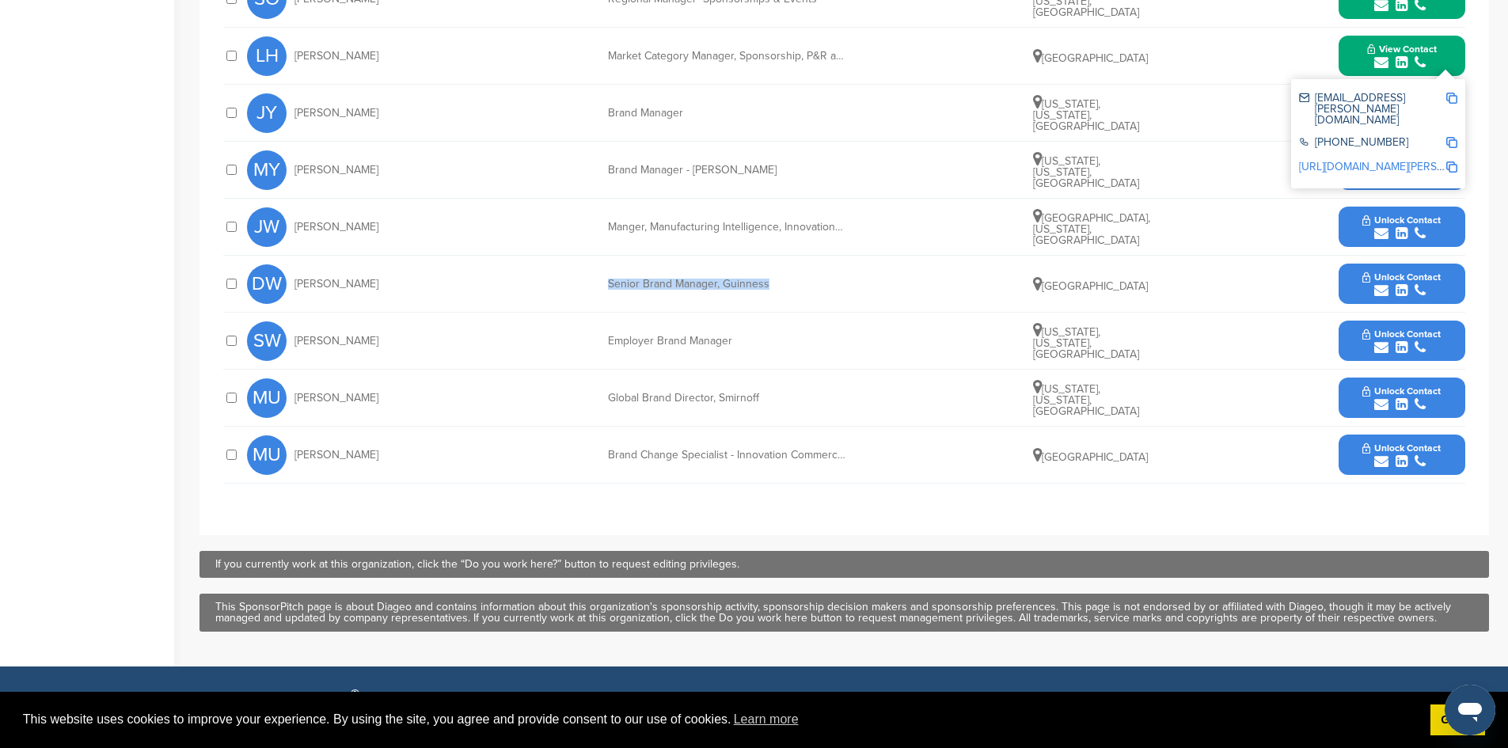
copy div "Senior Brand Manager, Guinness"
click at [1379, 283] on icon "submit" at bounding box center [1382, 290] width 14 height 14
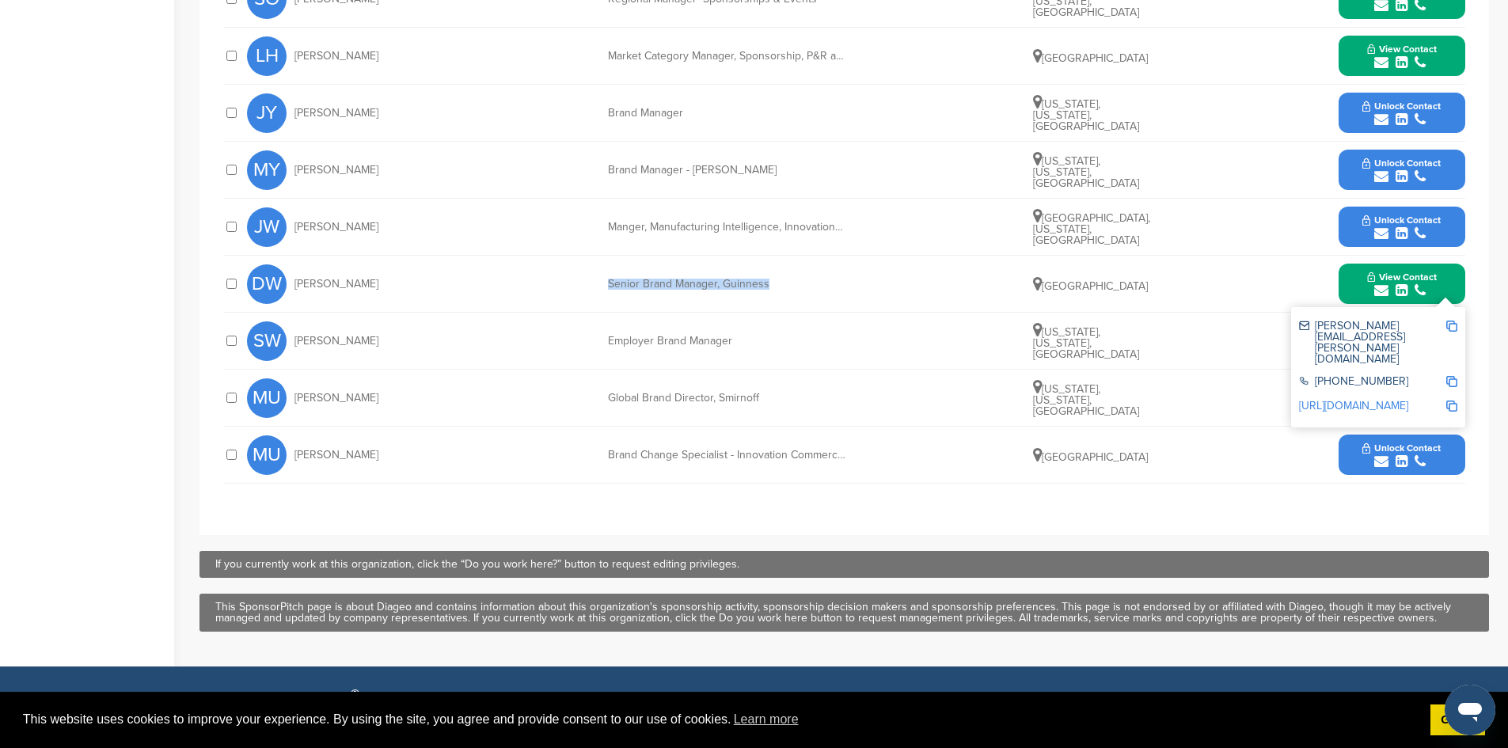
click at [1455, 321] on img at bounding box center [1452, 326] width 11 height 11
copy div "Senior Brand Manager, Guinness"
click at [1451, 401] on img at bounding box center [1452, 406] width 11 height 11
drag, startPoint x: 369, startPoint y: 383, endPoint x: 299, endPoint y: 380, distance: 70.5
click at [299, 380] on div "MU Melissa Upjohn" at bounding box center [334, 398] width 174 height 40
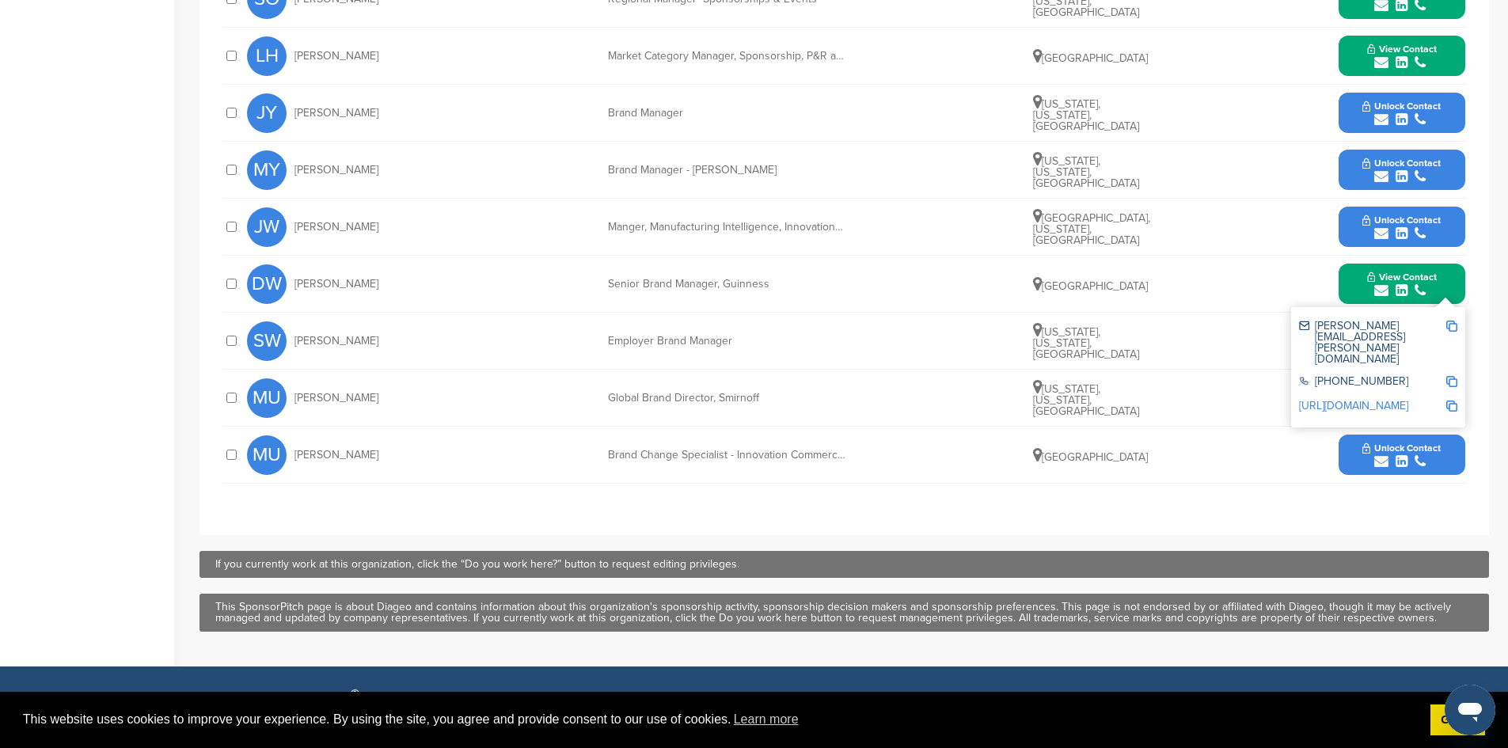
copy span "Melissa Upjohn"
drag, startPoint x: 724, startPoint y: 382, endPoint x: 608, endPoint y: 379, distance: 115.7
click at [608, 393] on div "Global Brand Director, Smirnoff" at bounding box center [727, 398] width 238 height 11
copy div "Global Brand Director, Smirnoff"
drag, startPoint x: 1378, startPoint y: 386, endPoint x: 1368, endPoint y: 396, distance: 13.4
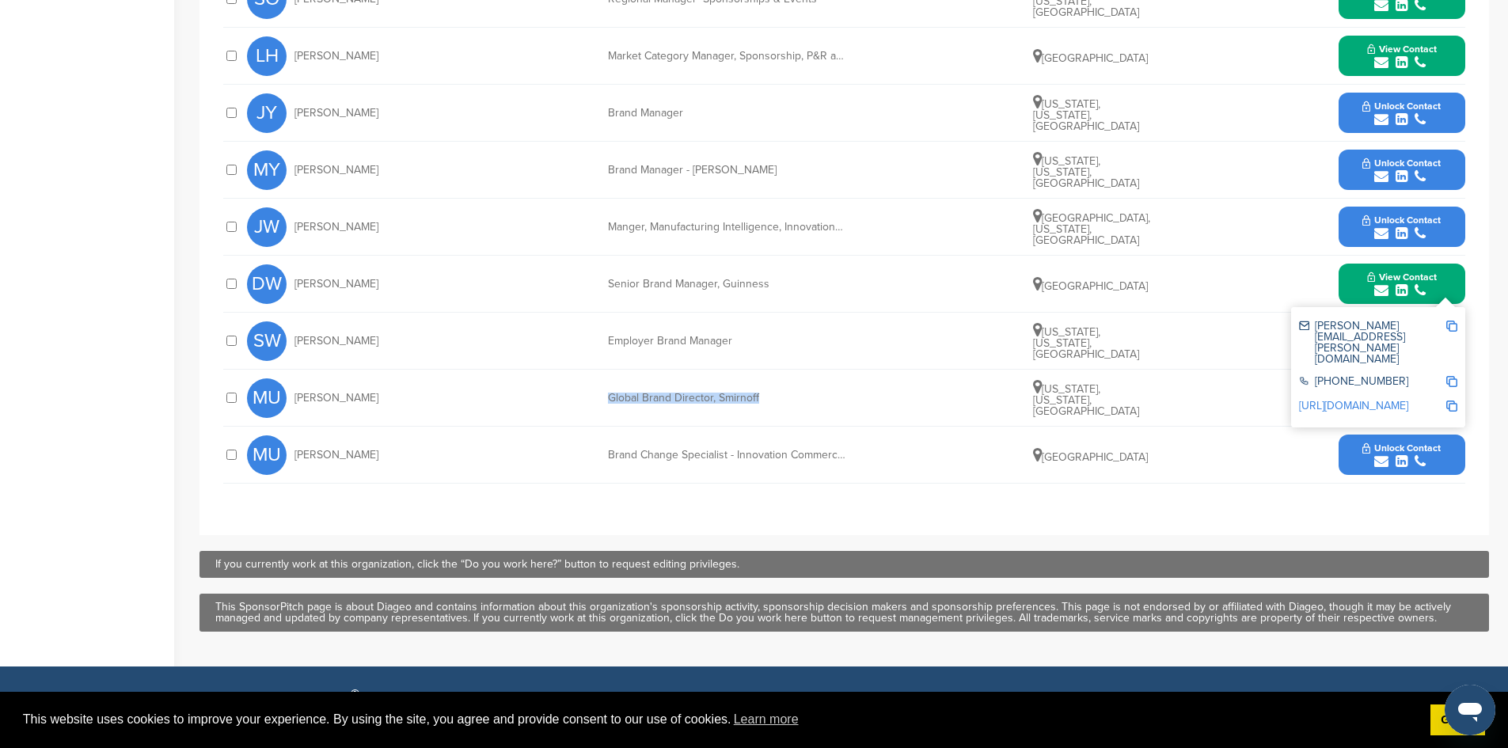
click at [1378, 398] on icon "submit" at bounding box center [1382, 405] width 14 height 14
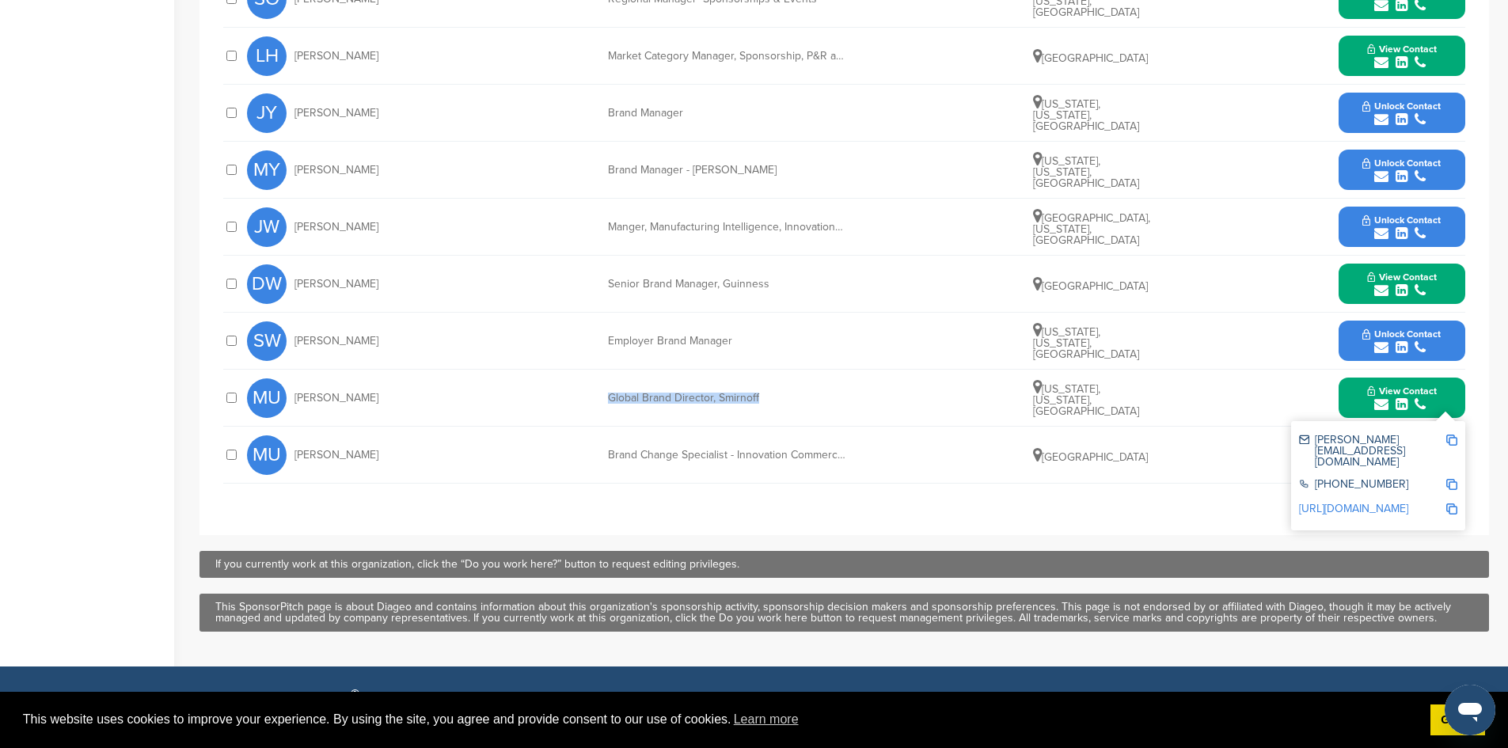
click at [1454, 435] on img at bounding box center [1452, 440] width 11 height 11
copy div "Global Brand Director, Smirnoff"
click at [1448, 504] on img at bounding box center [1452, 509] width 11 height 11
click at [951, 507] on div "**********" at bounding box center [845, 164] width 1290 height 741
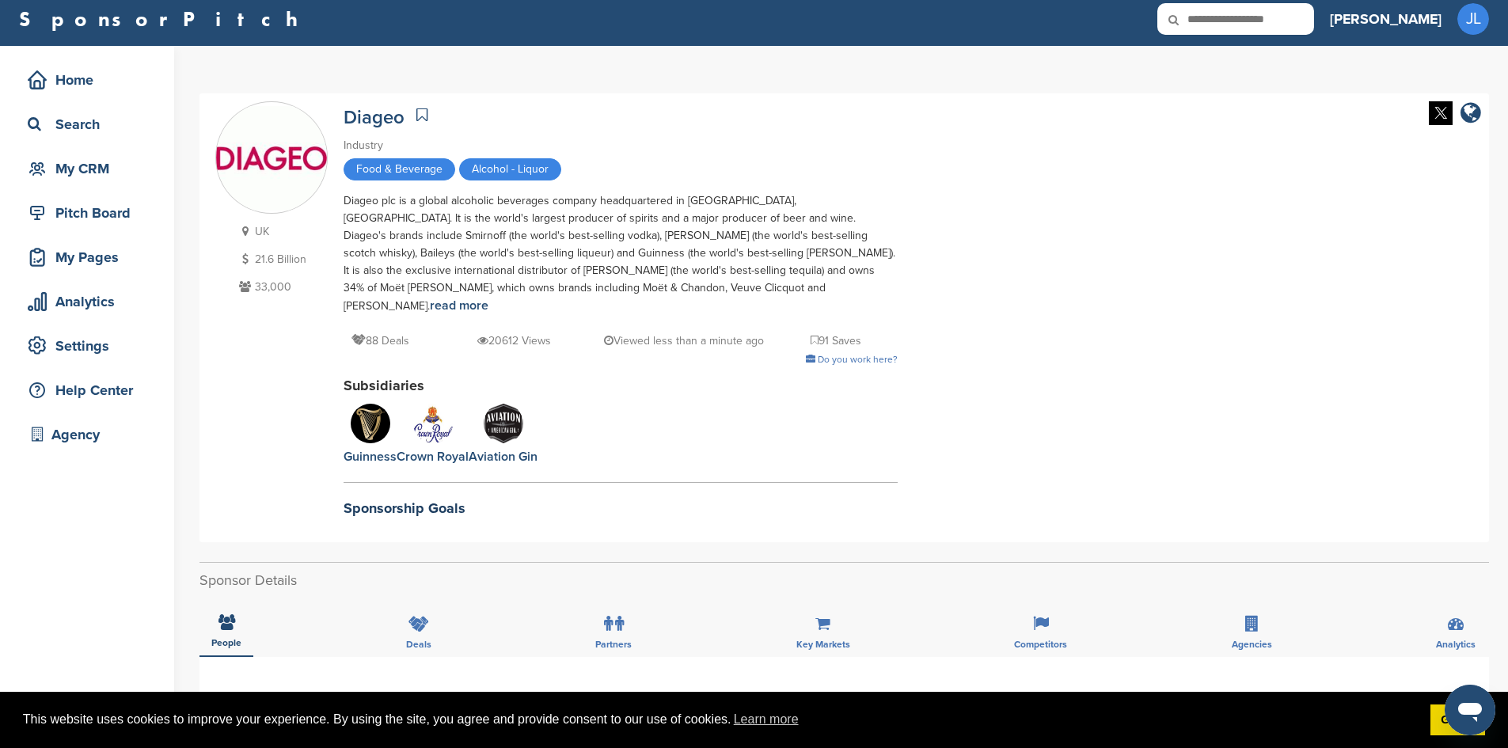
scroll to position [0, 0]
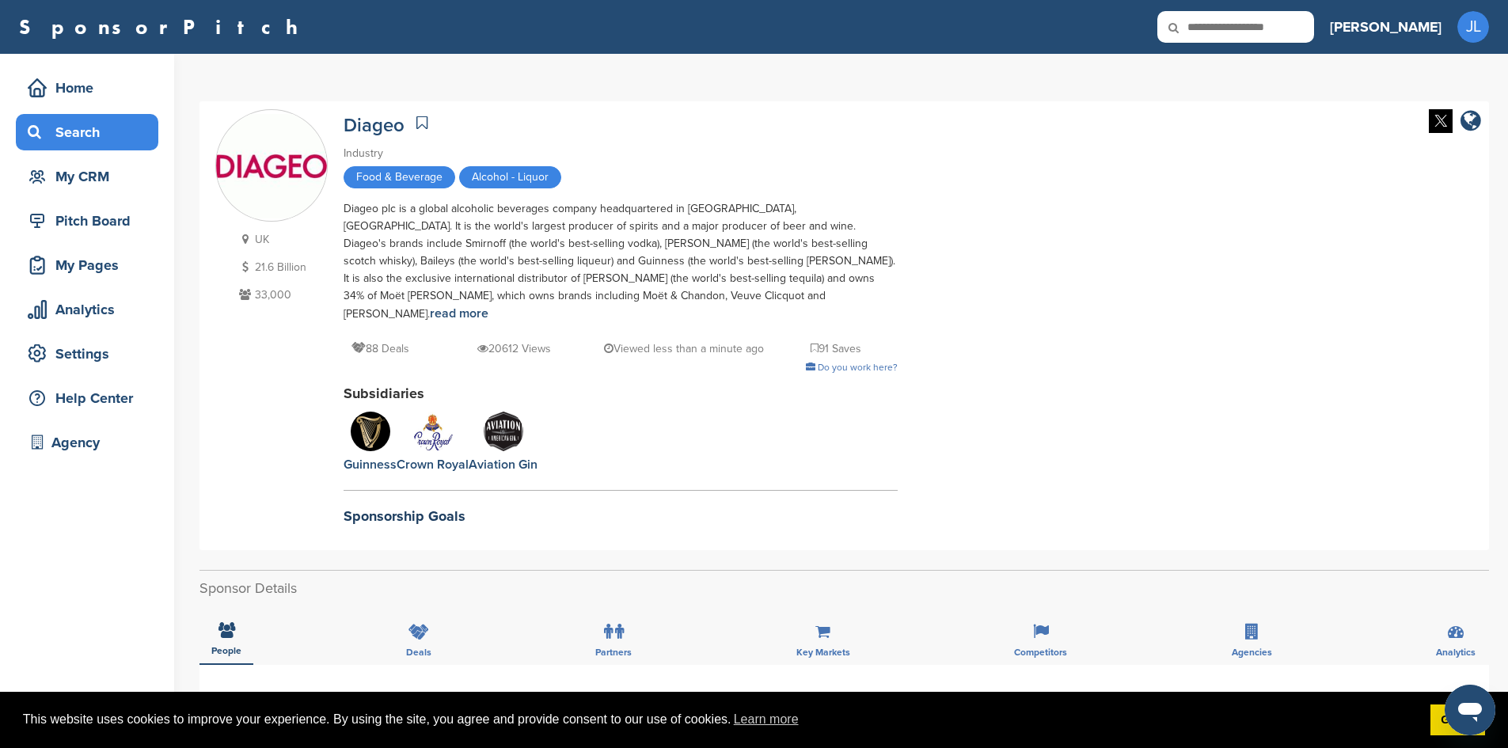
click at [76, 125] on div "Search" at bounding box center [91, 132] width 135 height 29
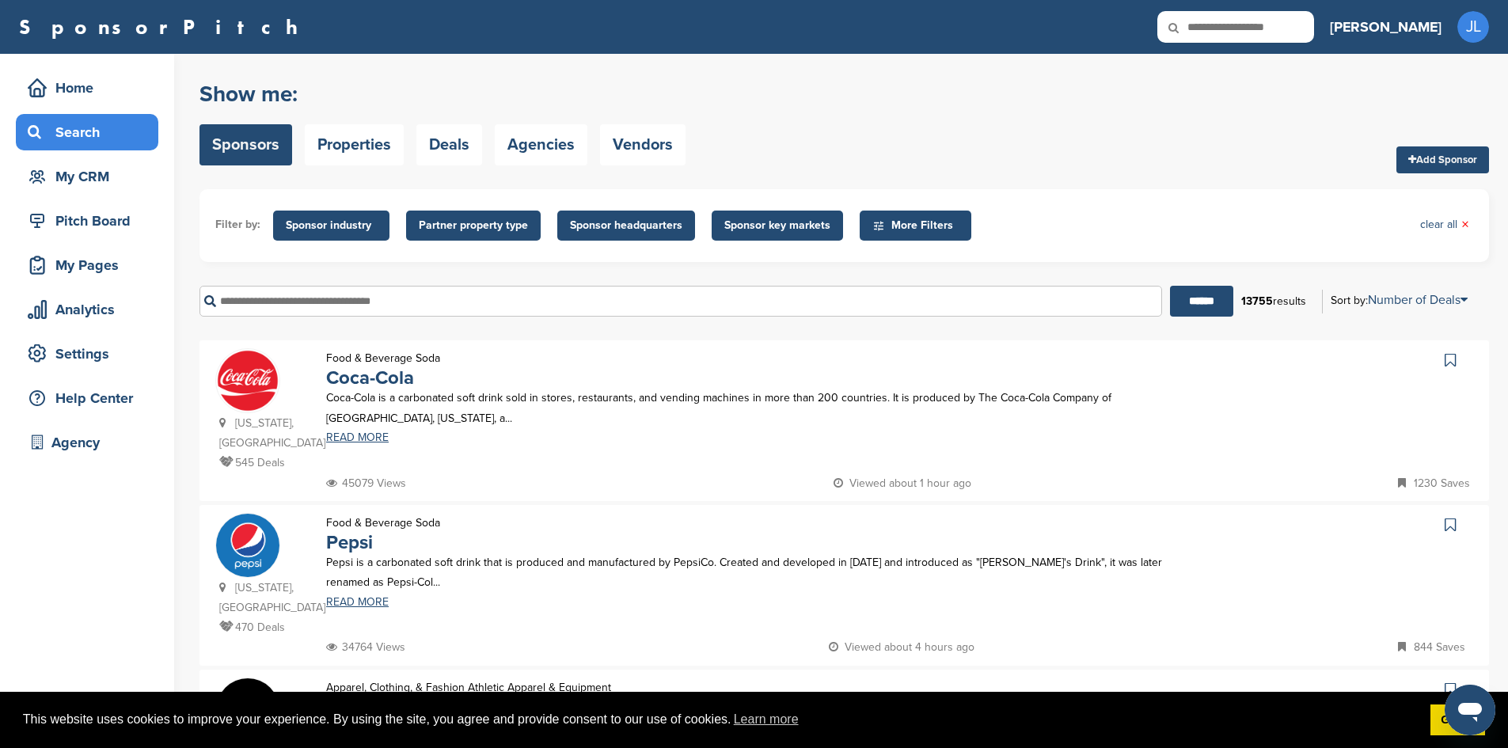
click at [319, 308] on input "text" at bounding box center [681, 301] width 963 height 31
type input "**********"
click at [1170, 286] on input "******" at bounding box center [1201, 301] width 63 height 31
